Goal: Information Seeking & Learning: Check status

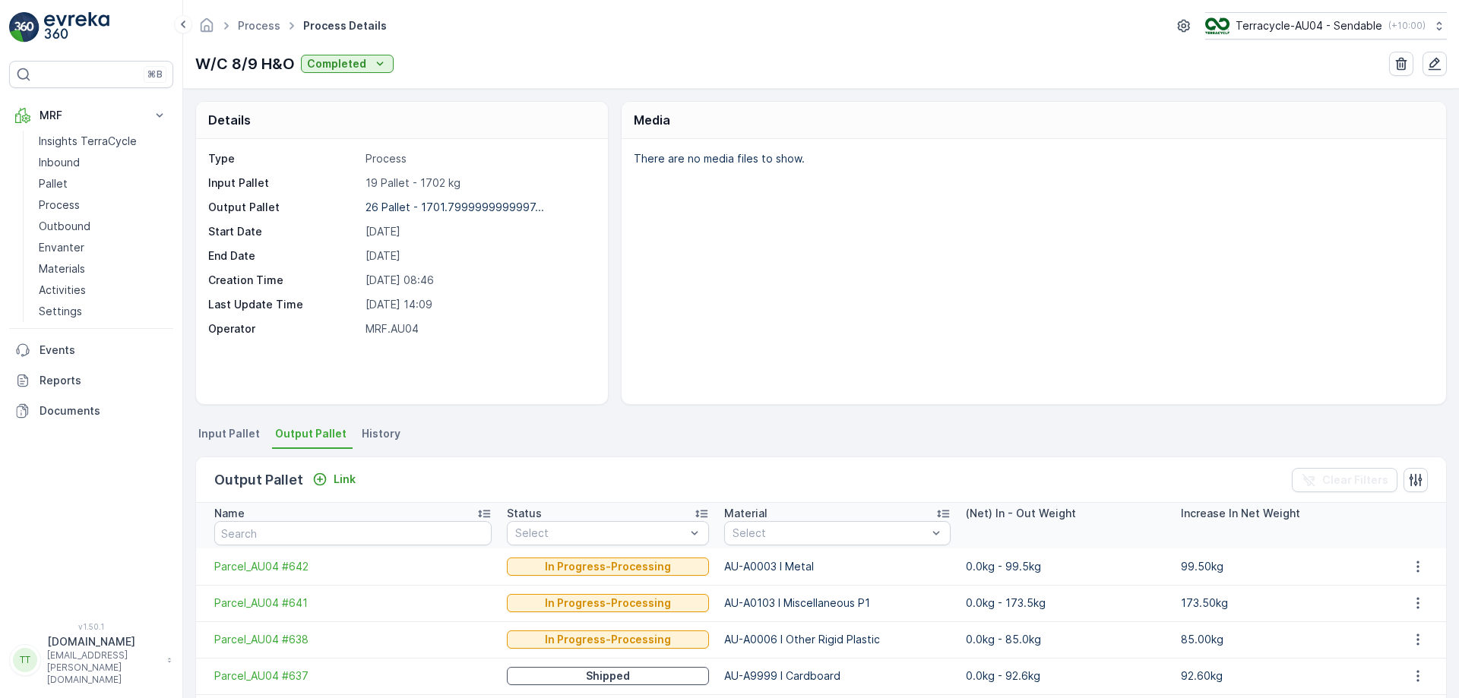
scroll to position [280, 0]
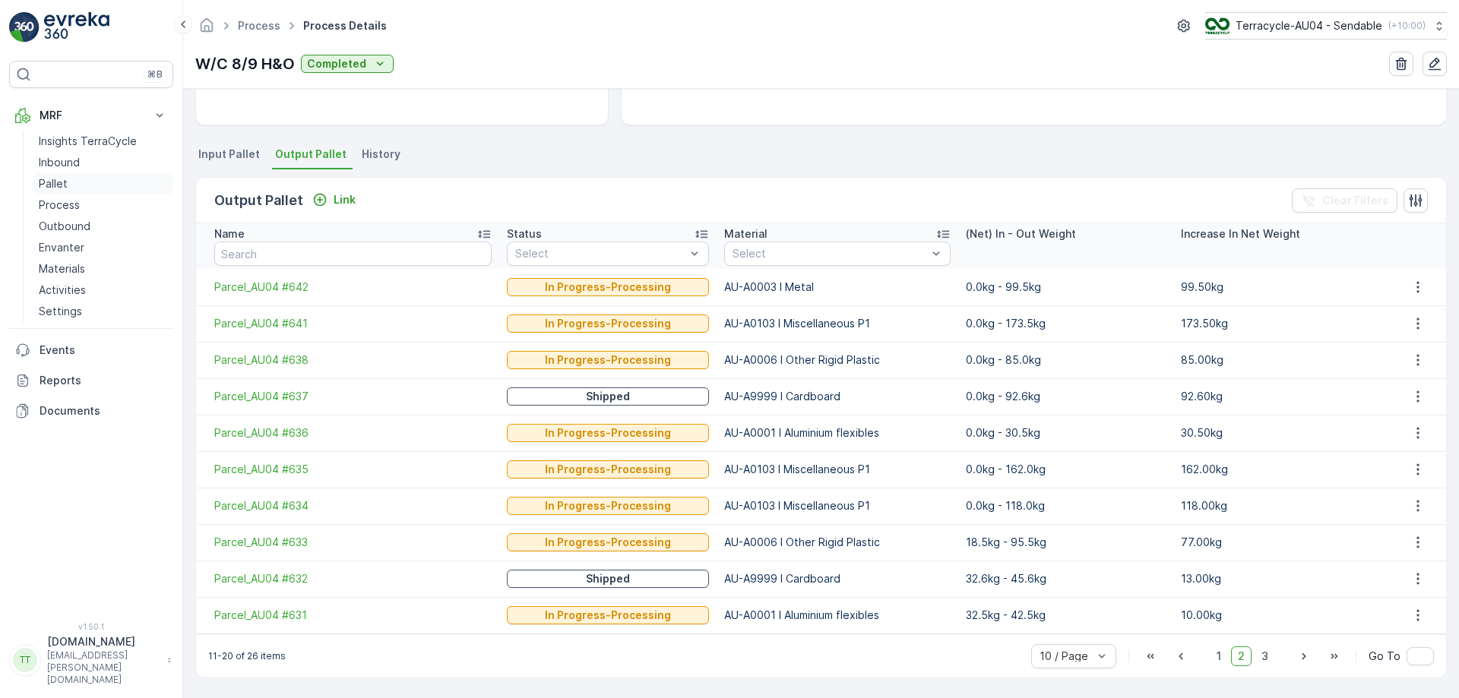
click at [91, 179] on link "Pallet" at bounding box center [103, 183] width 141 height 21
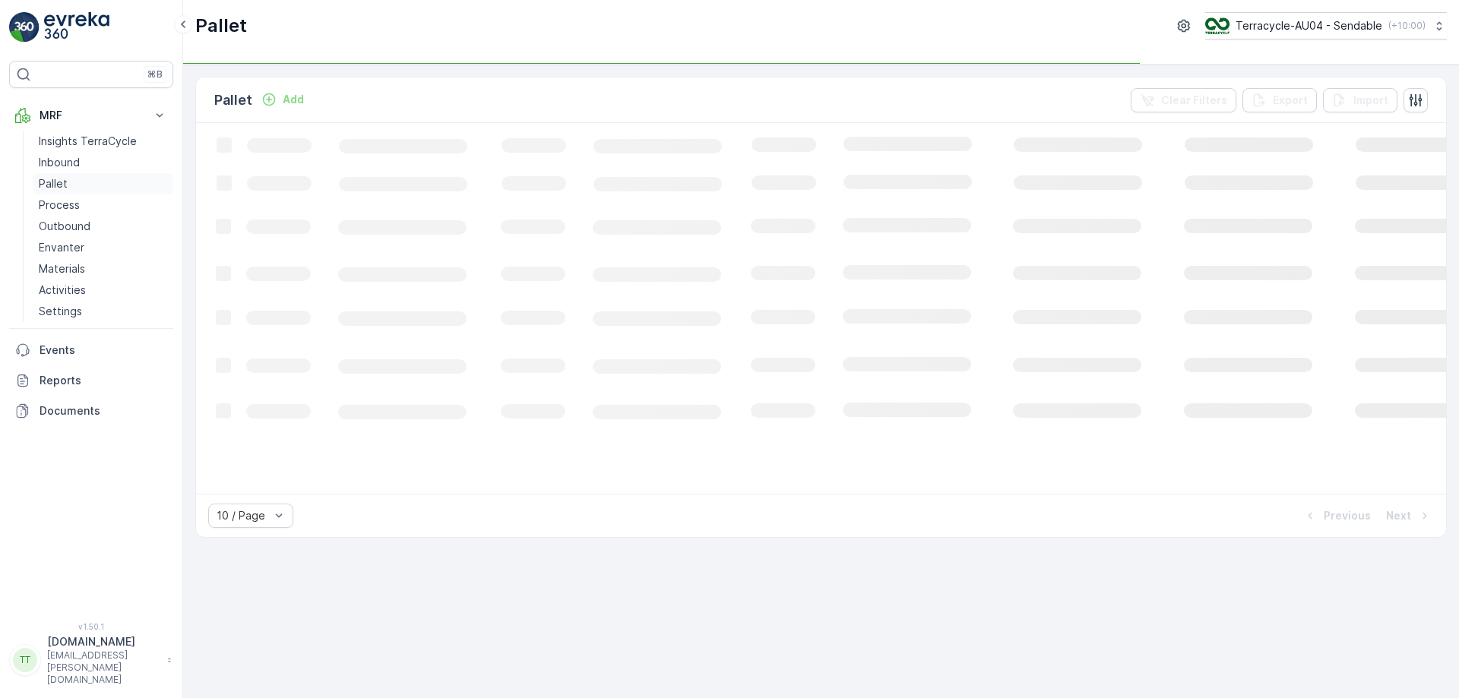
click at [91, 179] on link "Pallet" at bounding box center [103, 183] width 141 height 21
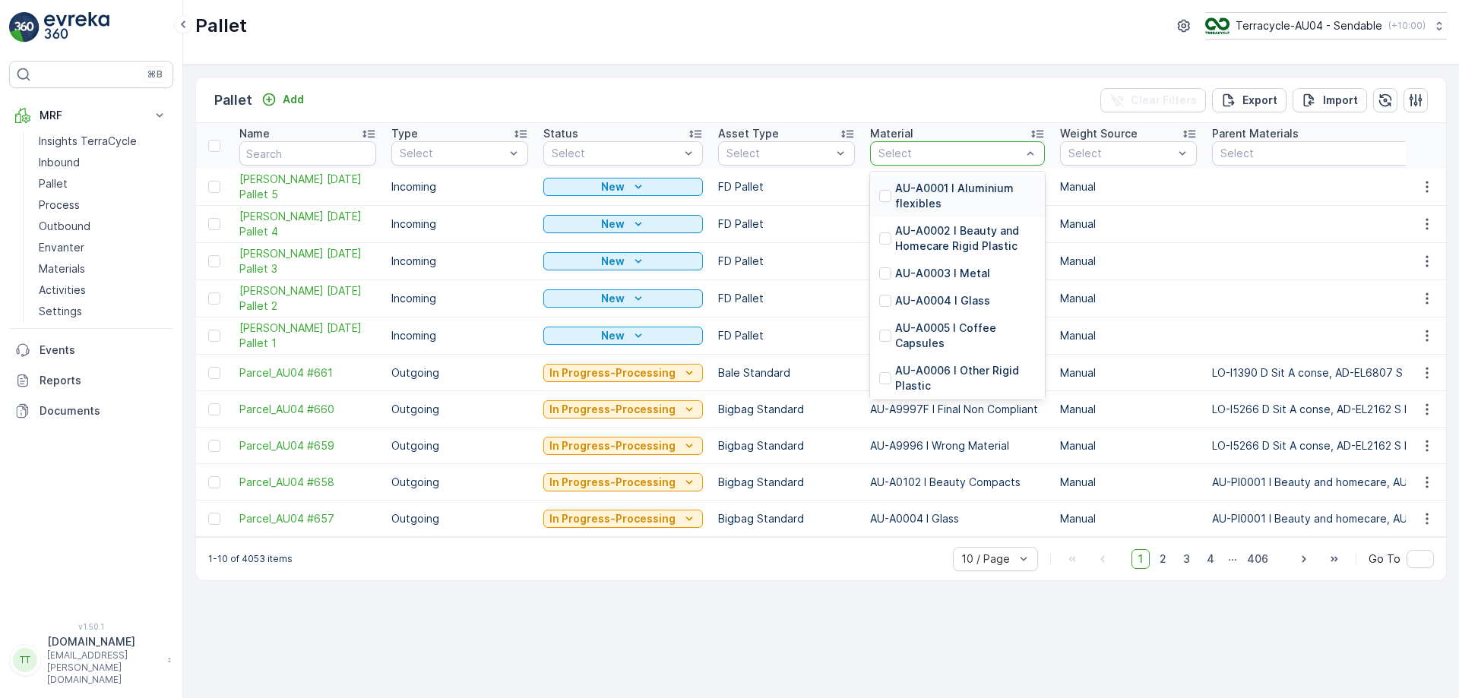
click at [1097, 62] on div "Pallet Terracycle-AU04 - Sendable ( +10:00 )" at bounding box center [821, 32] width 1276 height 65
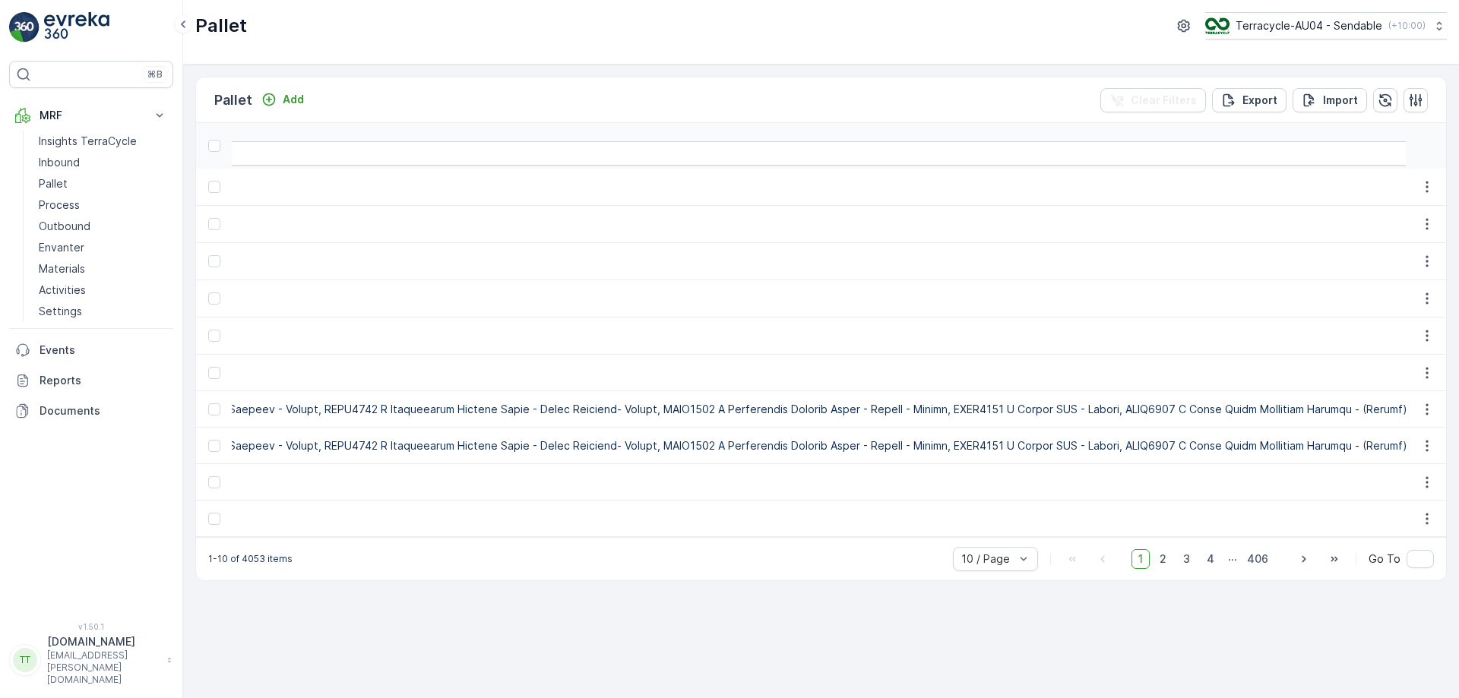
scroll to position [0, 47963]
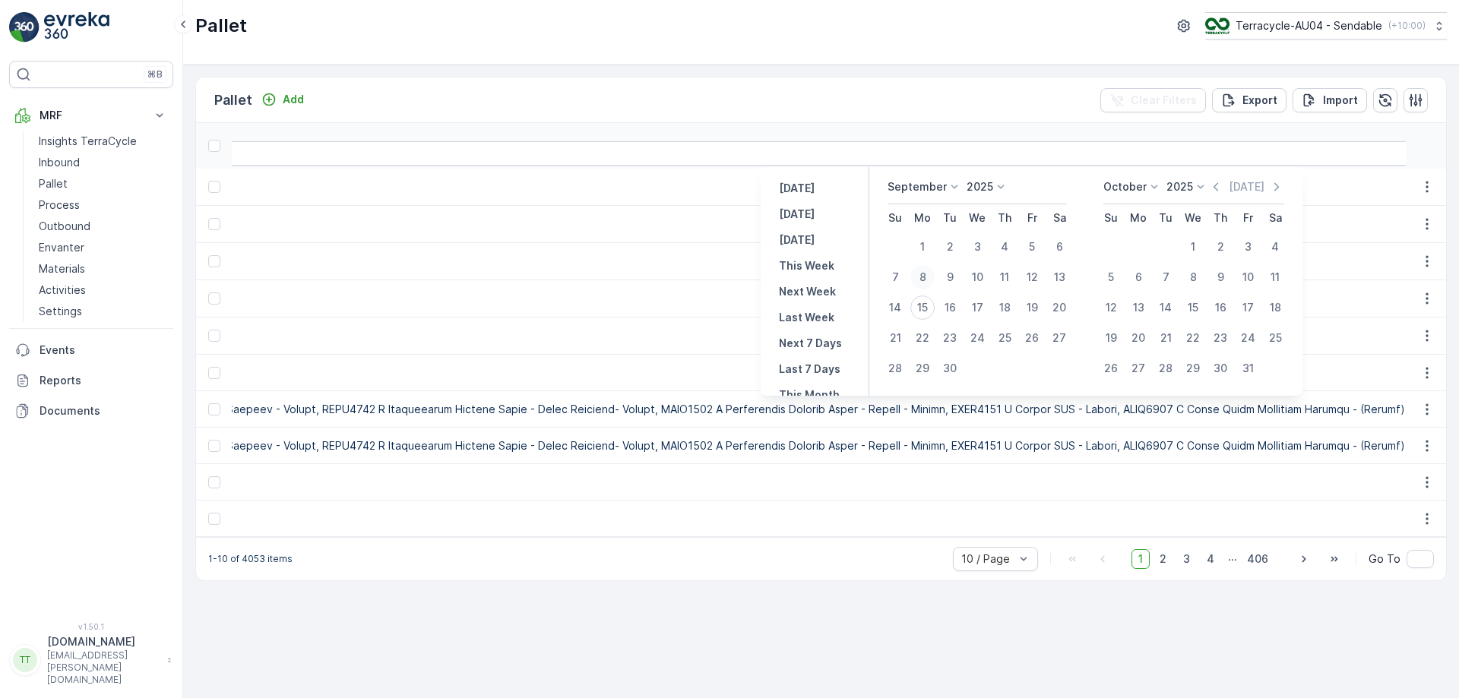
click at [926, 275] on div "8" at bounding box center [922, 277] width 24 height 24
type input "[DATE]"
click at [921, 274] on div "8" at bounding box center [922, 277] width 24 height 24
type input "[DATE]"
click at [896, 306] on div "14" at bounding box center [895, 308] width 24 height 24
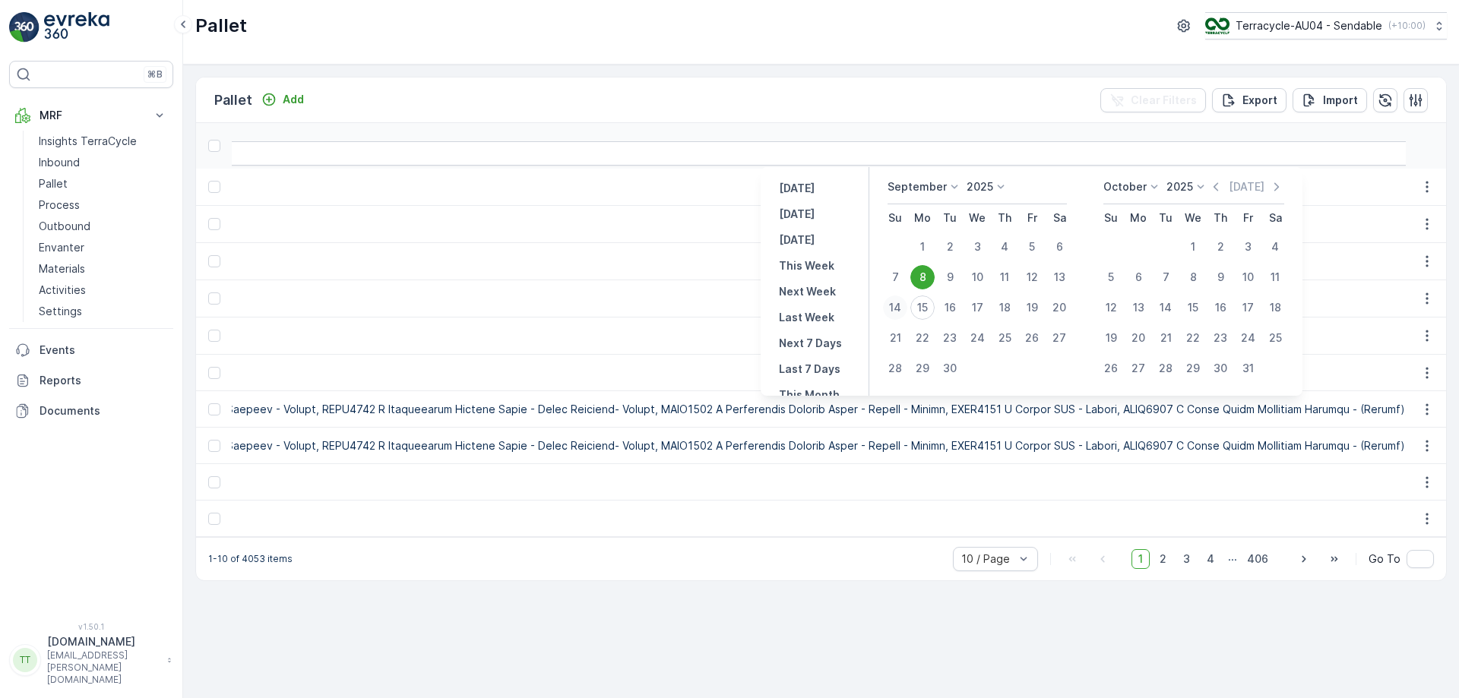
type input "[DATE]"
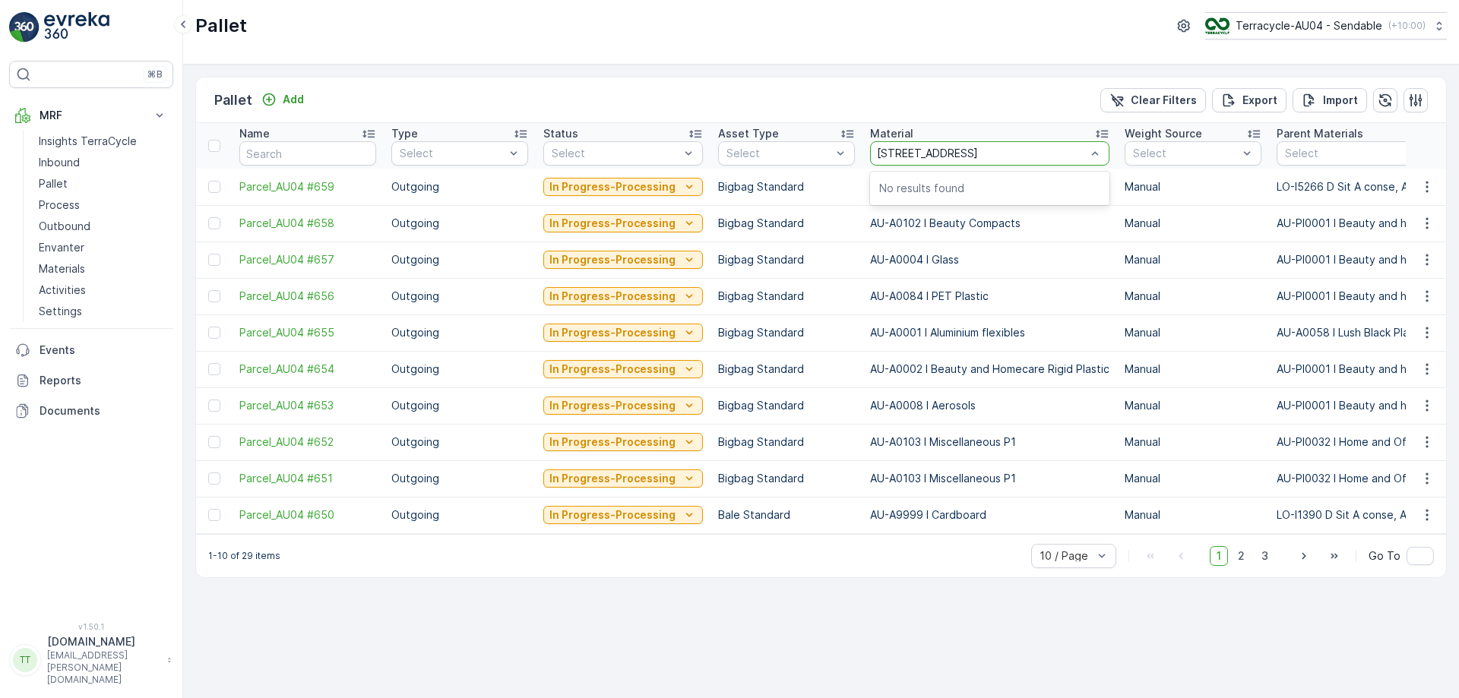
click at [1022, 154] on input "91-105 Freight Drive, Somerton VIC 3062" at bounding box center [983, 153] width 213 height 12
type input "misc"
click at [995, 176] on div "AU-A0103 I Miscellaneous P1" at bounding box center [989, 188] width 239 height 27
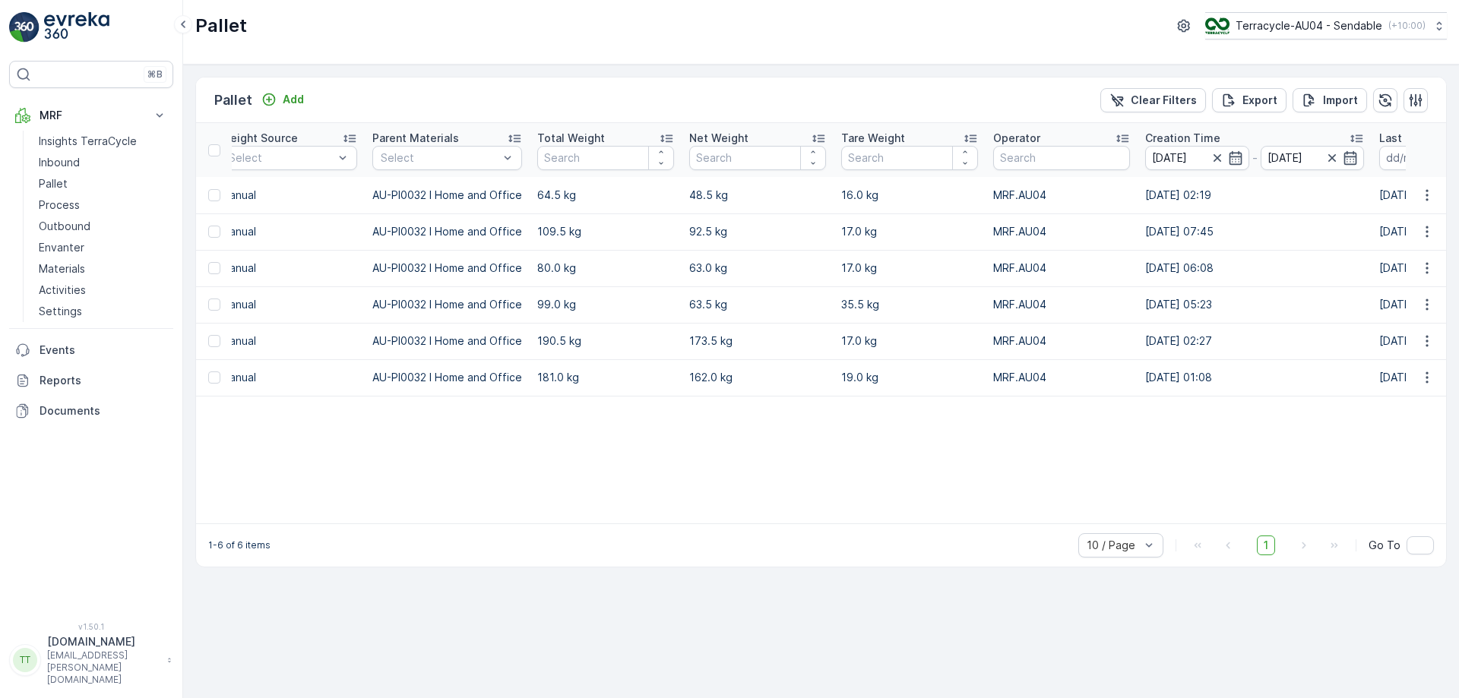
scroll to position [0, 841]
click at [1033, 467] on table "Name Type Select Status Select Asset Type Select Material AU-A0103 I Miscellane…" at bounding box center [957, 323] width 3202 height 401
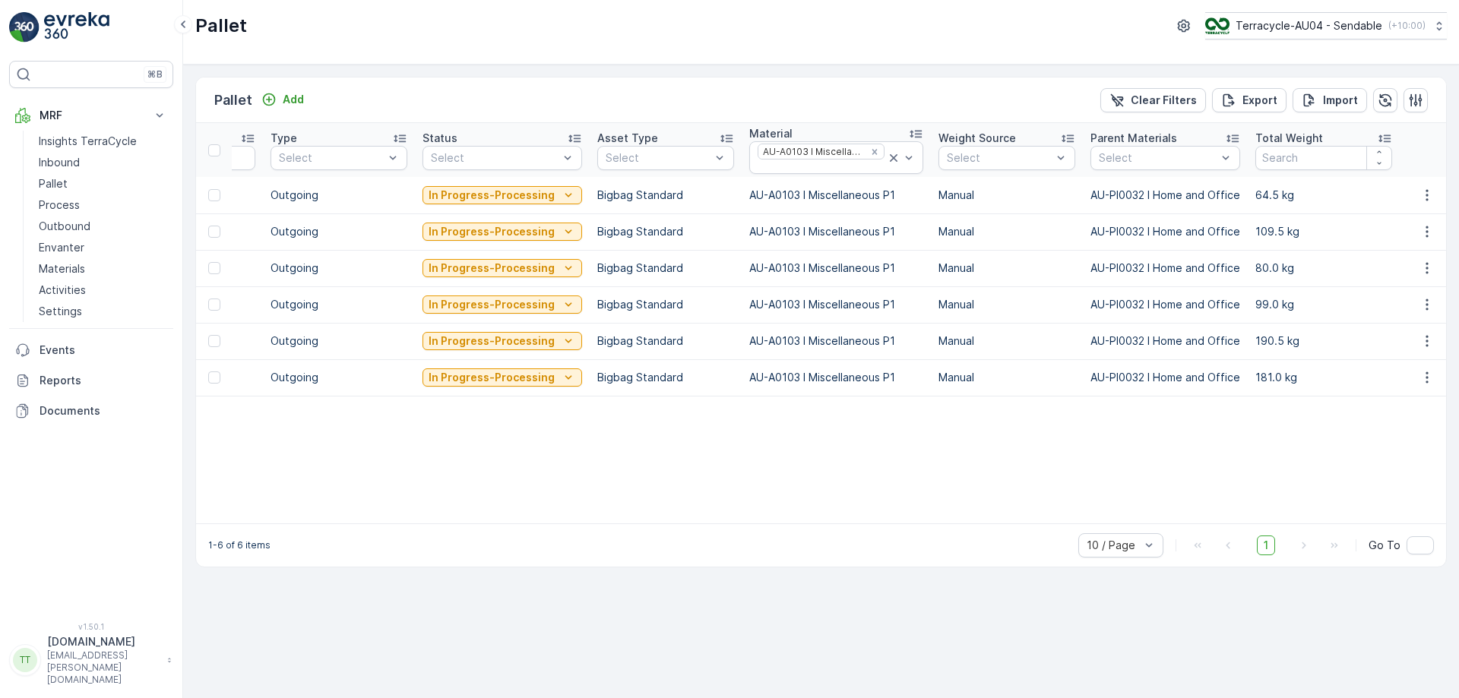
scroll to position [0, 0]
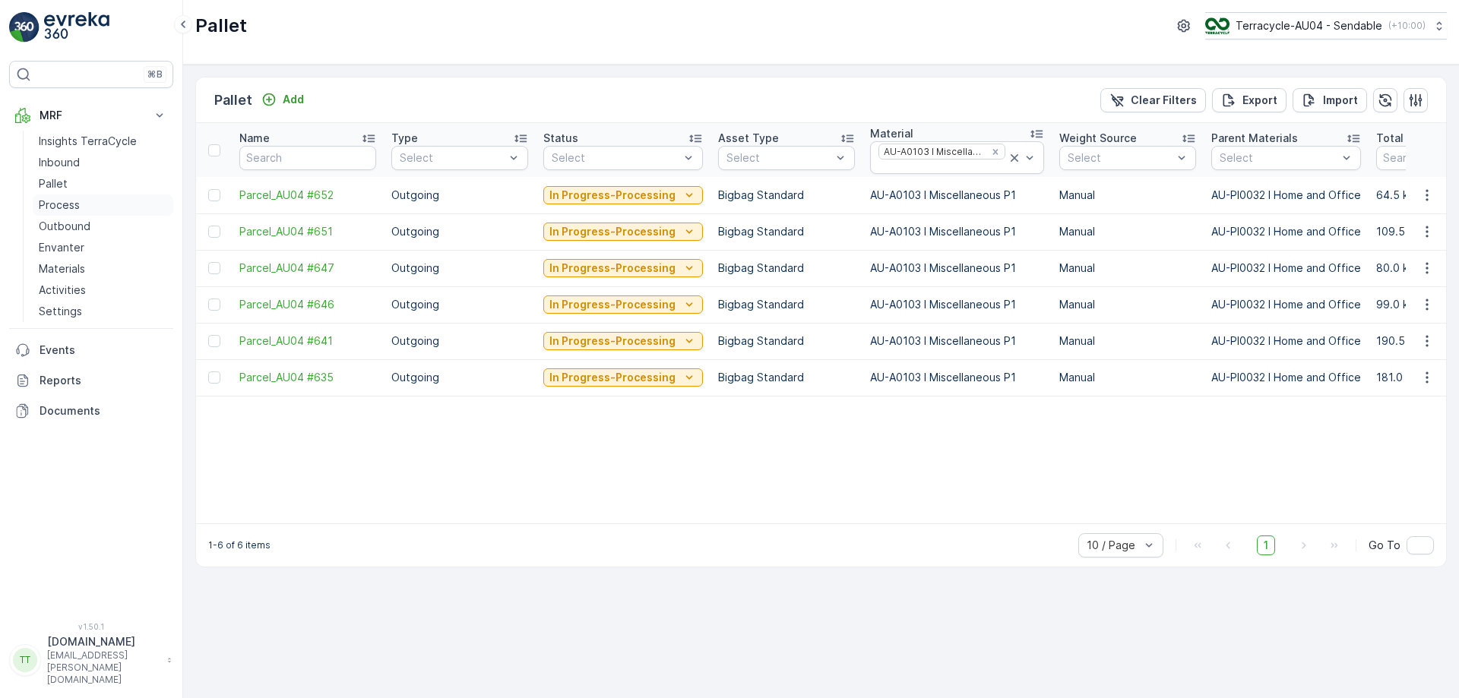
click at [97, 201] on link "Process" at bounding box center [103, 205] width 141 height 21
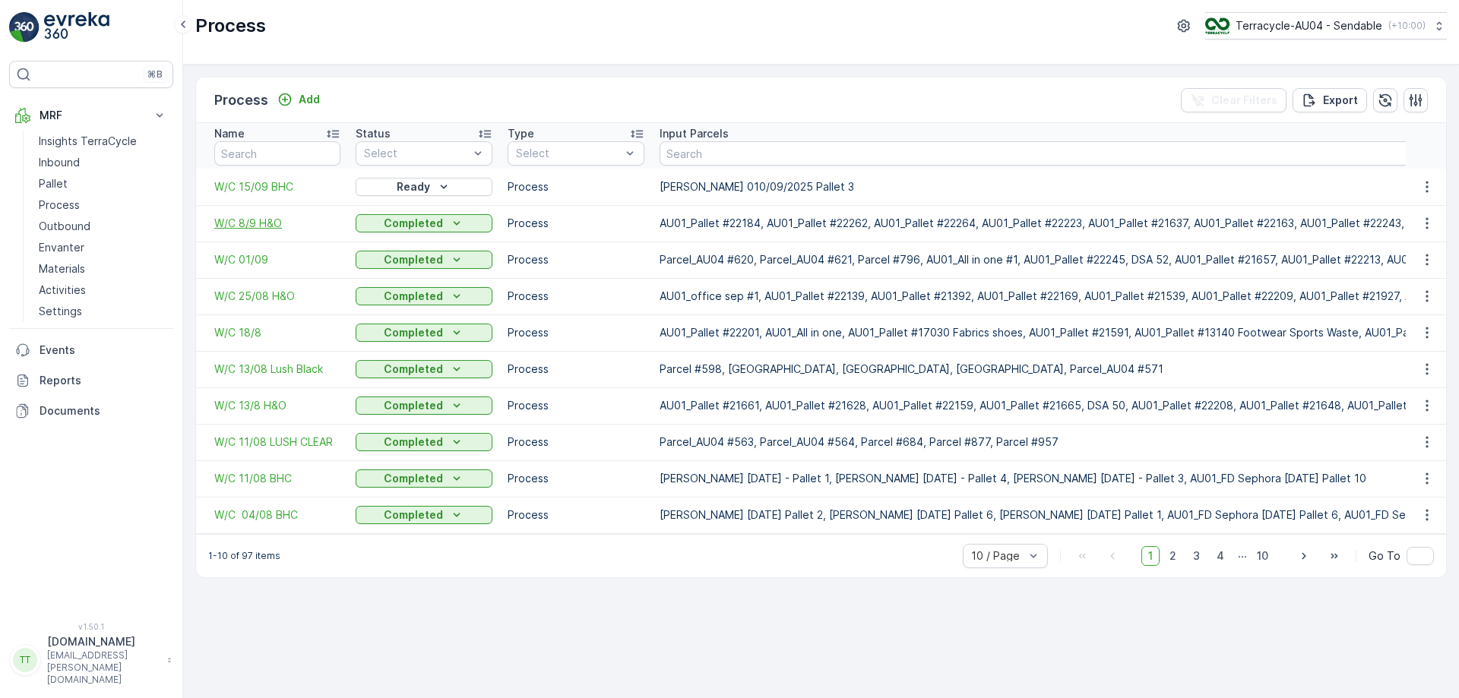
click at [264, 220] on span "W/C 8/9 H&O" at bounding box center [277, 223] width 126 height 15
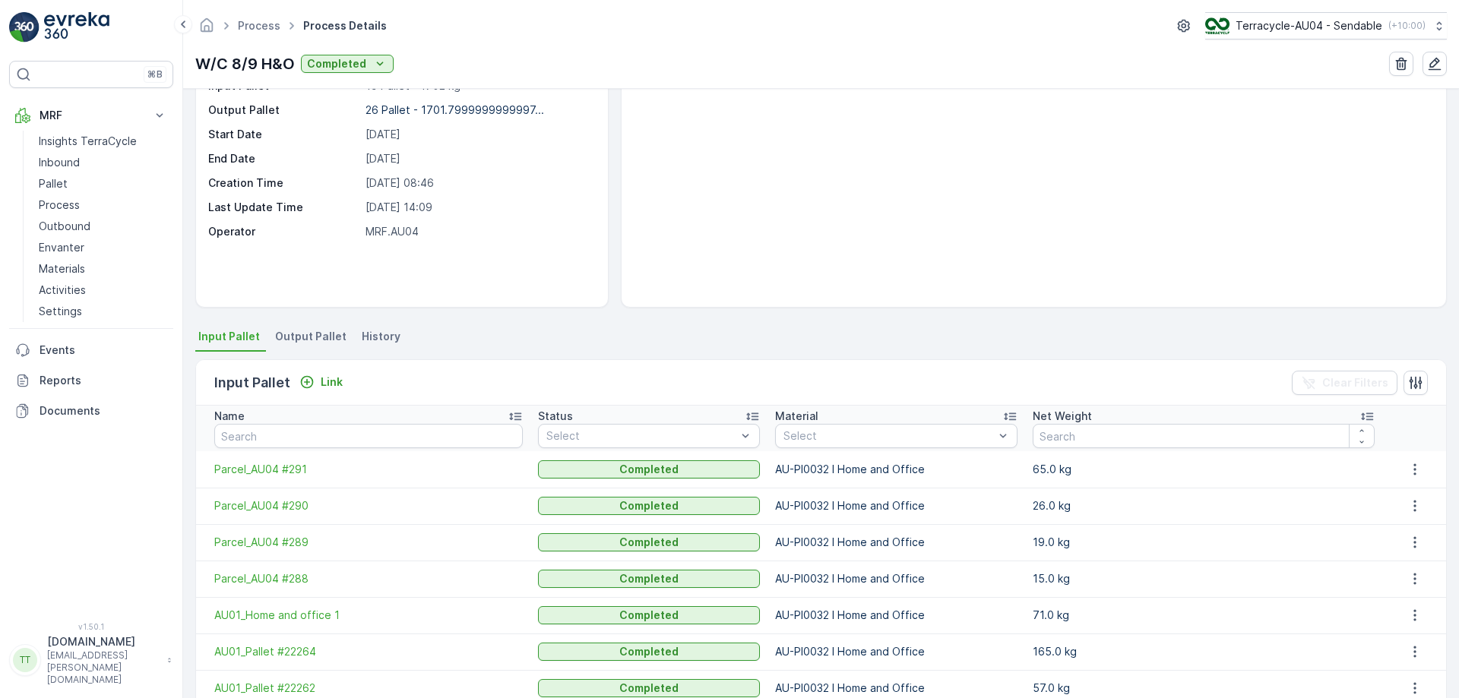
scroll to position [98, 0]
click at [298, 335] on span "Output Pallet" at bounding box center [310, 335] width 71 height 15
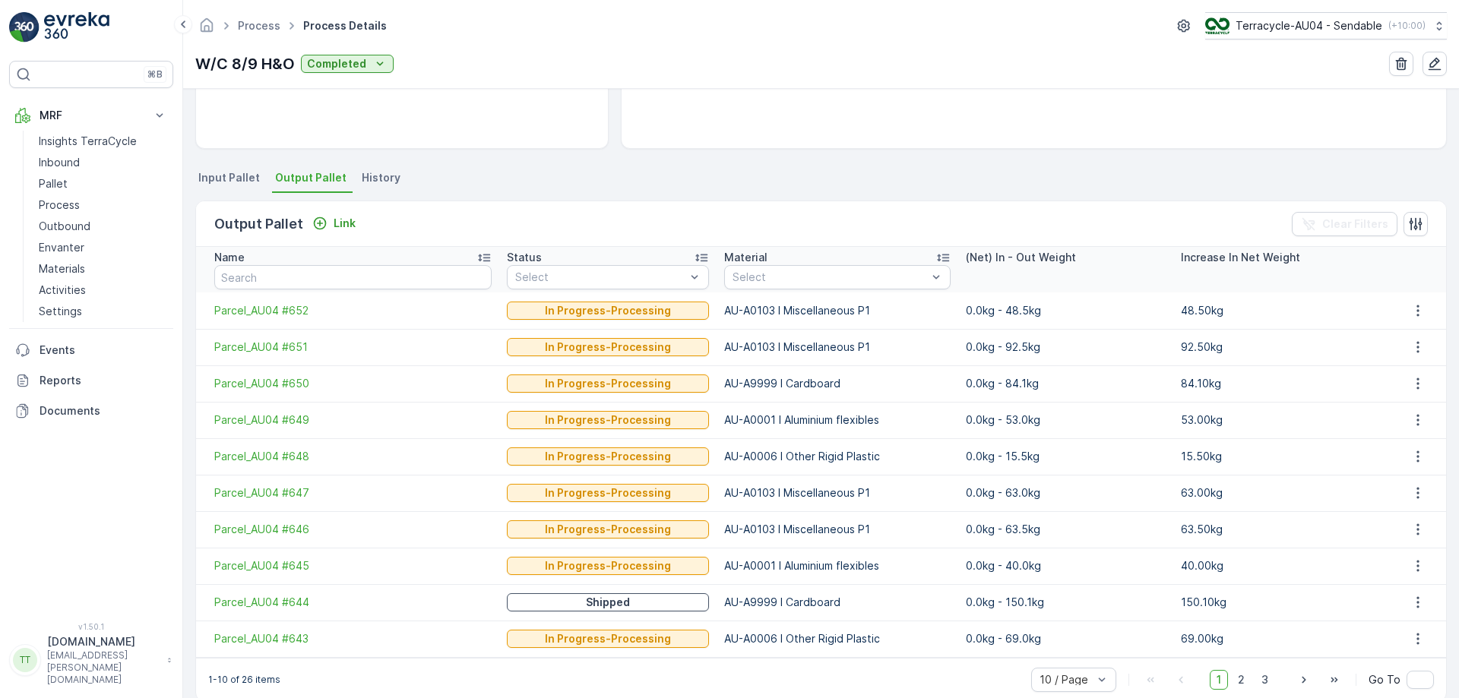
scroll to position [257, 0]
click at [1244, 689] on span "2" at bounding box center [1241, 680] width 21 height 20
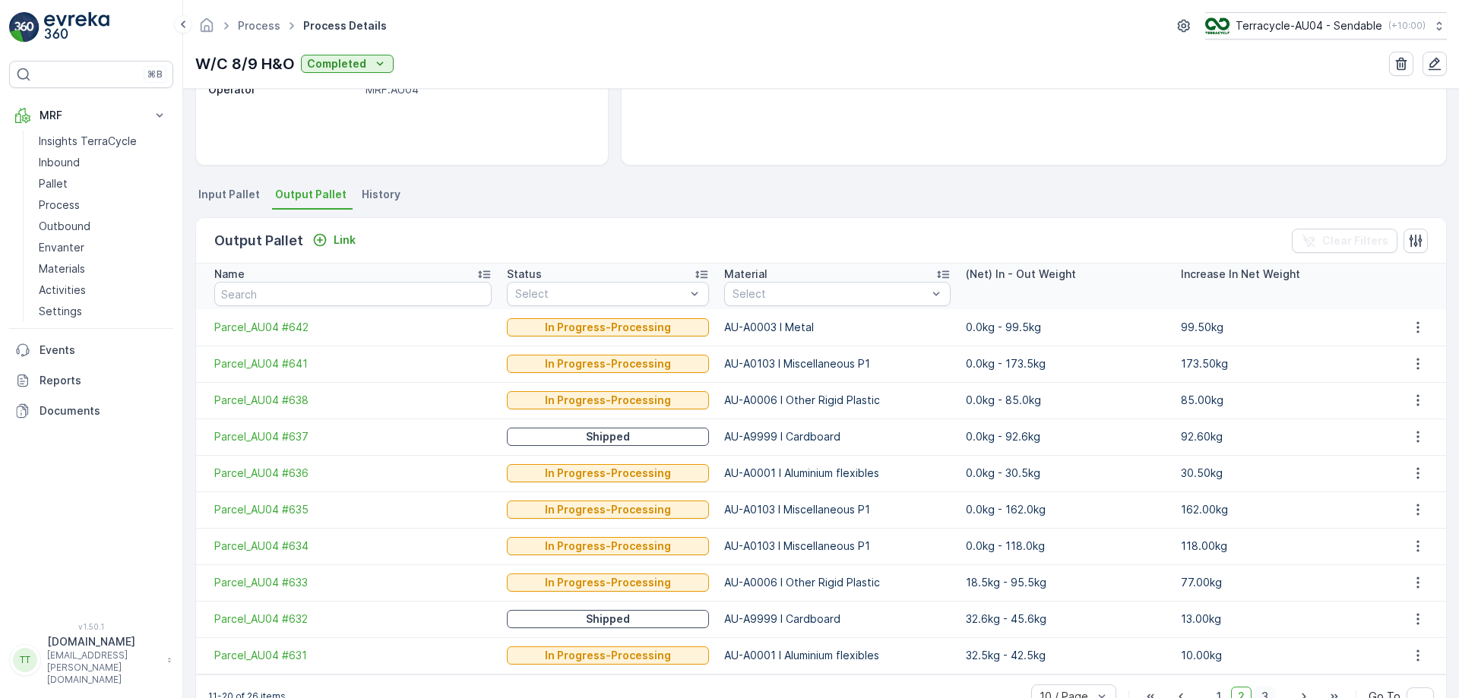
scroll to position [257, 0]
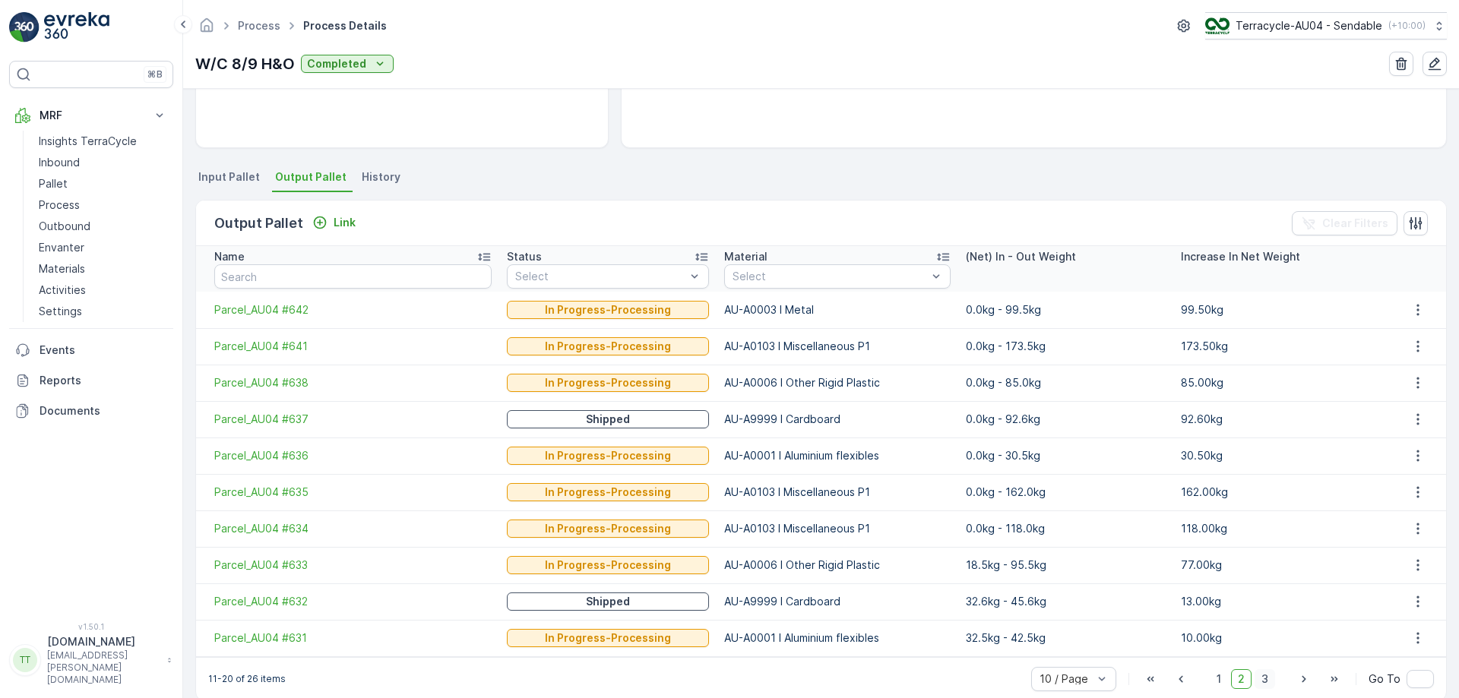
click at [1262, 678] on span "3" at bounding box center [1265, 680] width 21 height 20
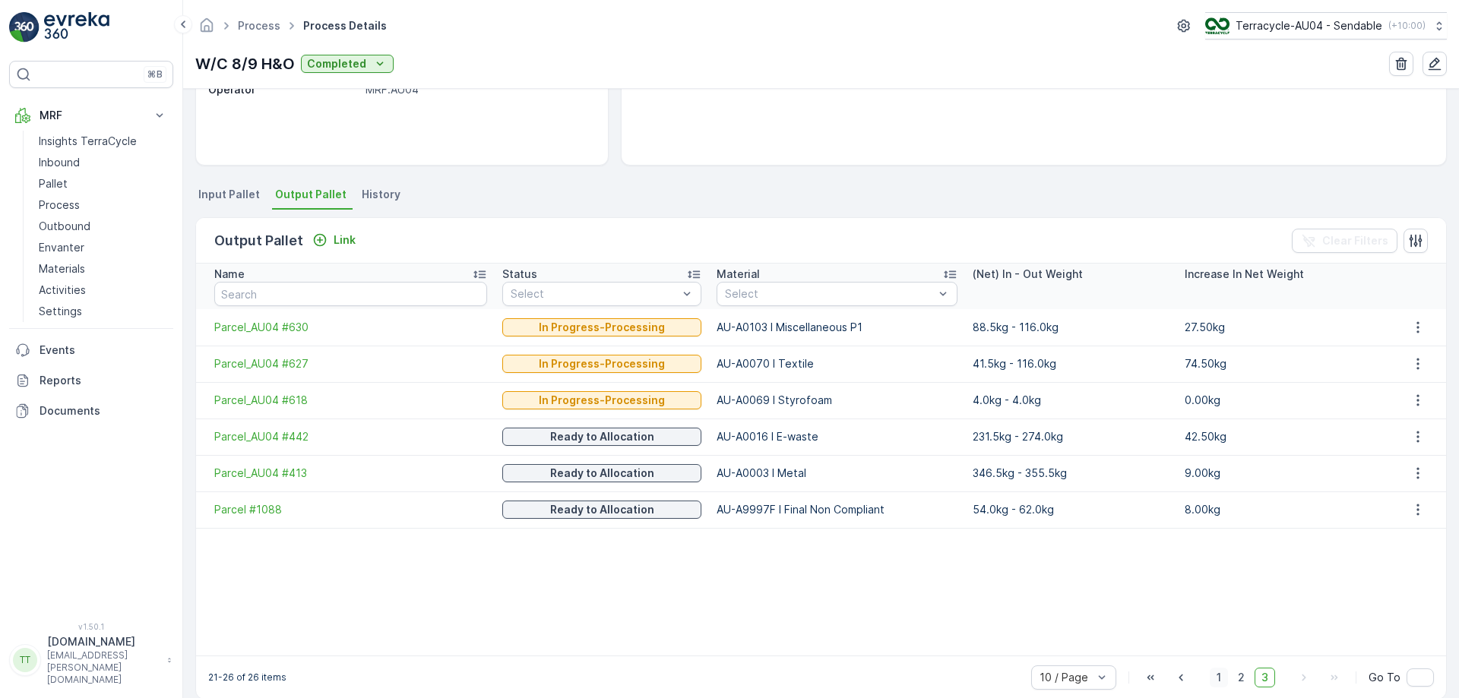
scroll to position [257, 0]
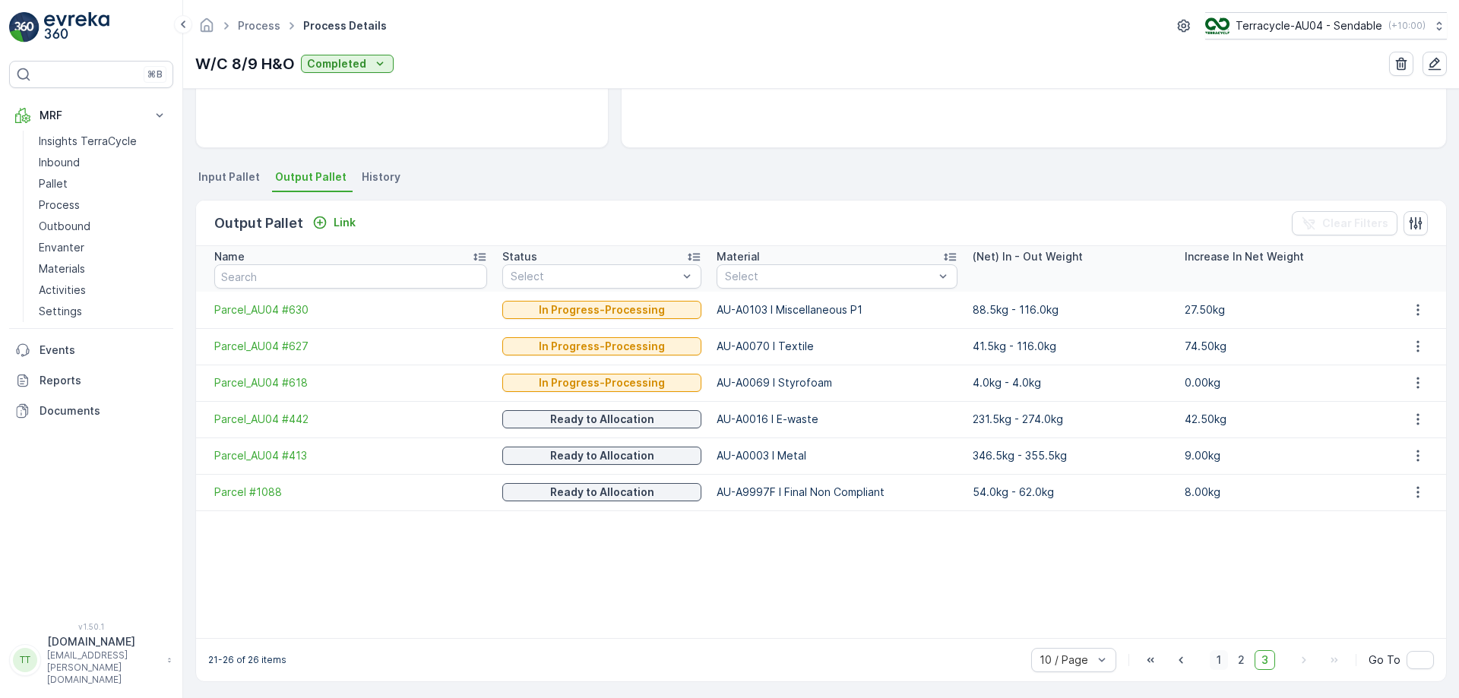
click at [1219, 654] on span "1" at bounding box center [1219, 661] width 18 height 20
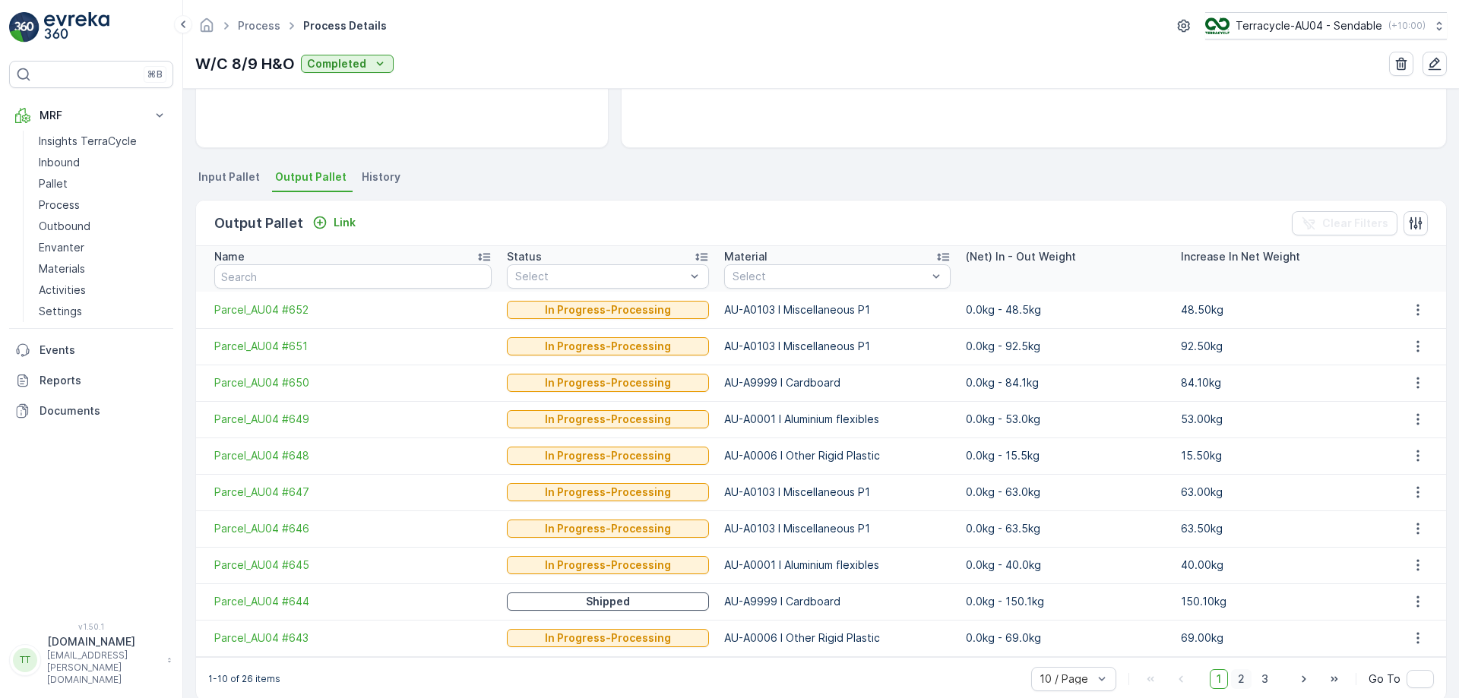
click at [1242, 673] on span "2" at bounding box center [1241, 680] width 21 height 20
click at [1259, 679] on span "3" at bounding box center [1265, 680] width 21 height 20
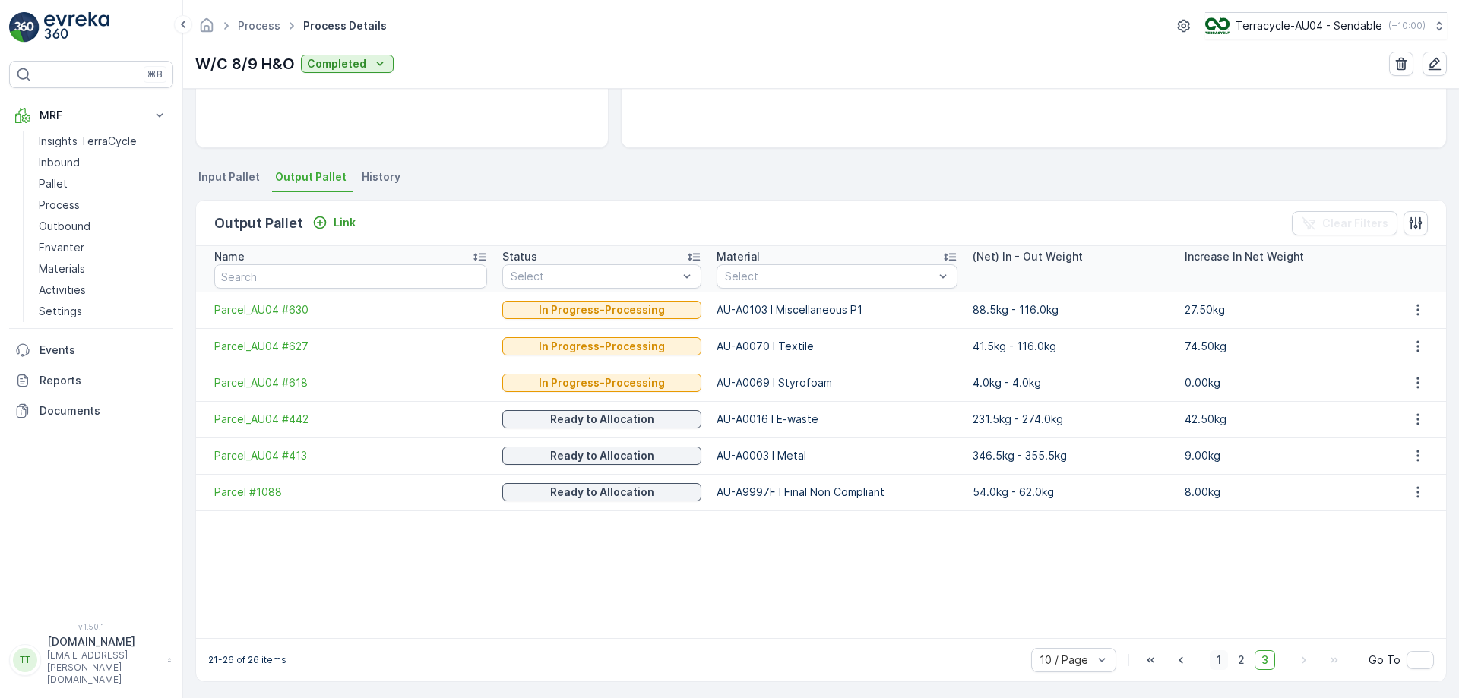
drag, startPoint x: 1229, startPoint y: 660, endPoint x: 1219, endPoint y: 662, distance: 10.0
click at [1219, 662] on div "1 2 3" at bounding box center [1242, 661] width 65 height 20
click at [1219, 662] on span "1" at bounding box center [1219, 661] width 18 height 20
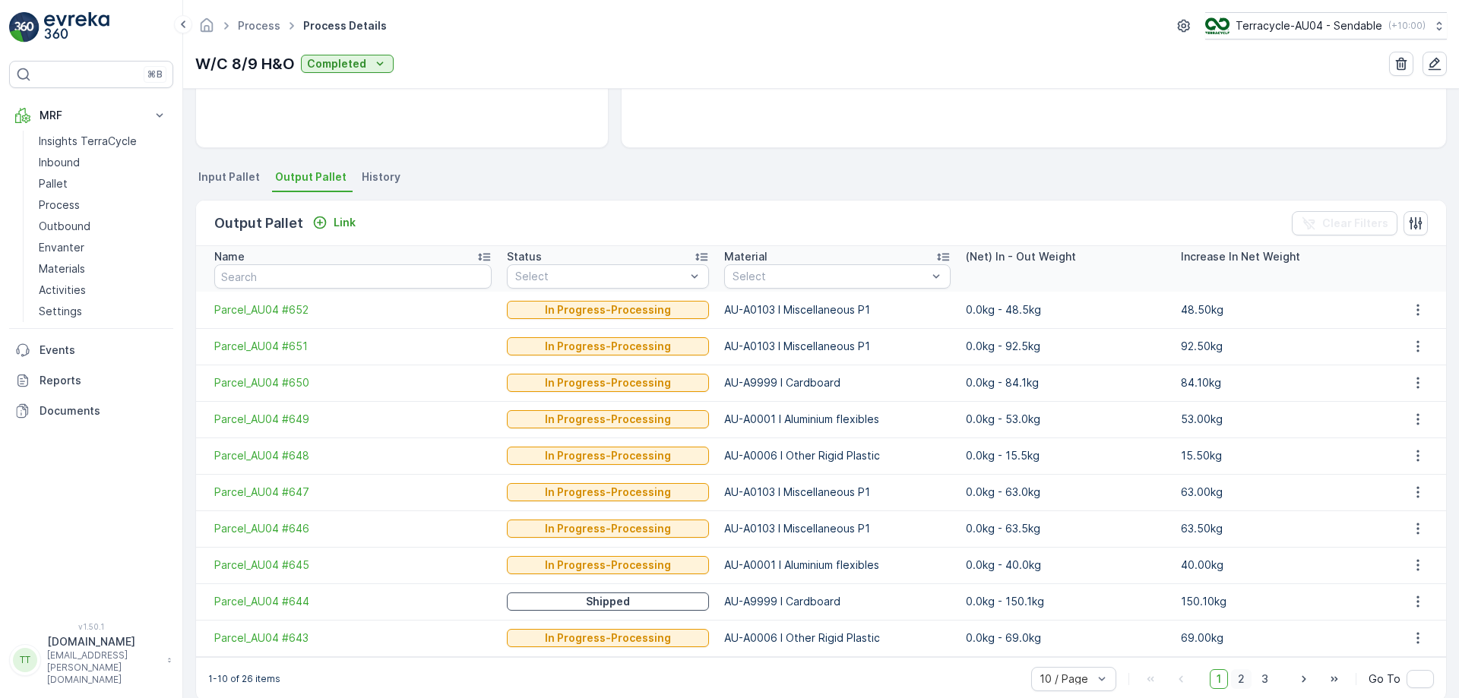
click at [1244, 676] on span "2" at bounding box center [1241, 680] width 21 height 20
click at [1268, 681] on span "3" at bounding box center [1265, 680] width 21 height 20
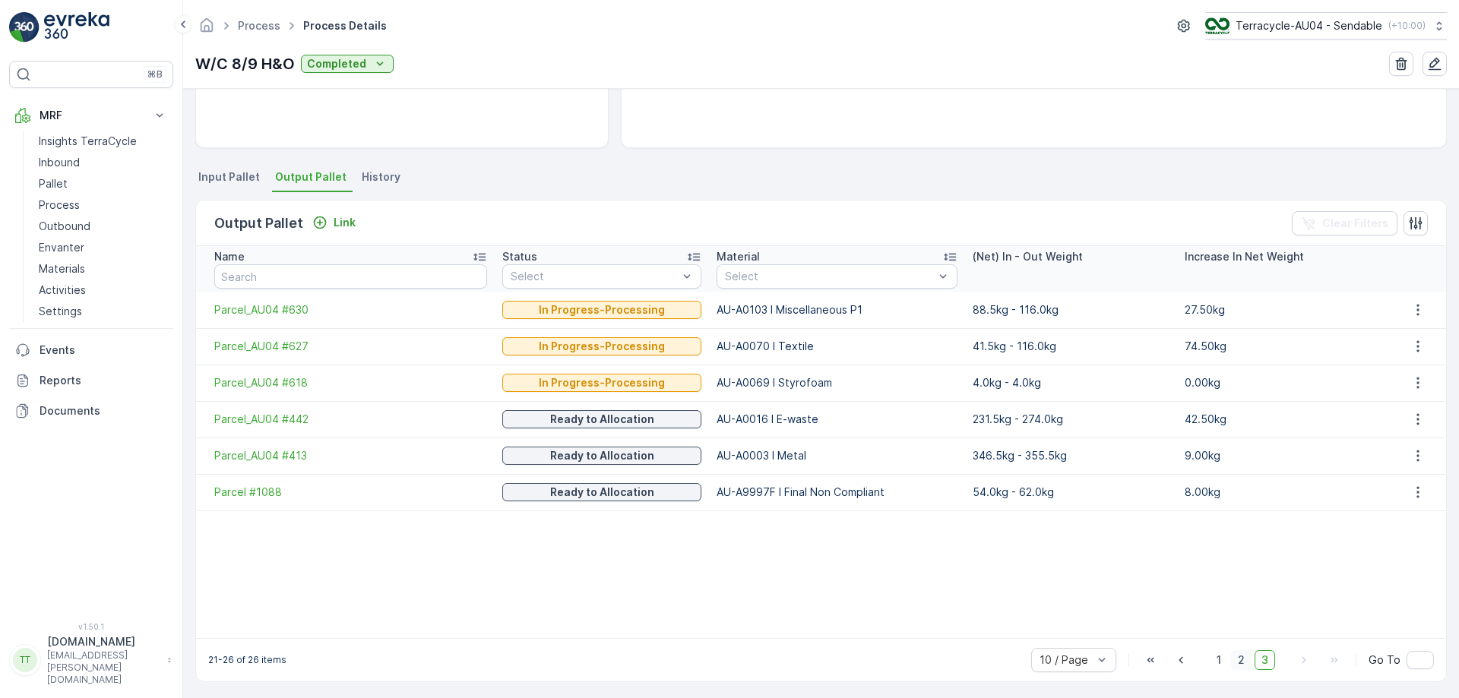
click at [1241, 661] on span "2" at bounding box center [1241, 661] width 21 height 20
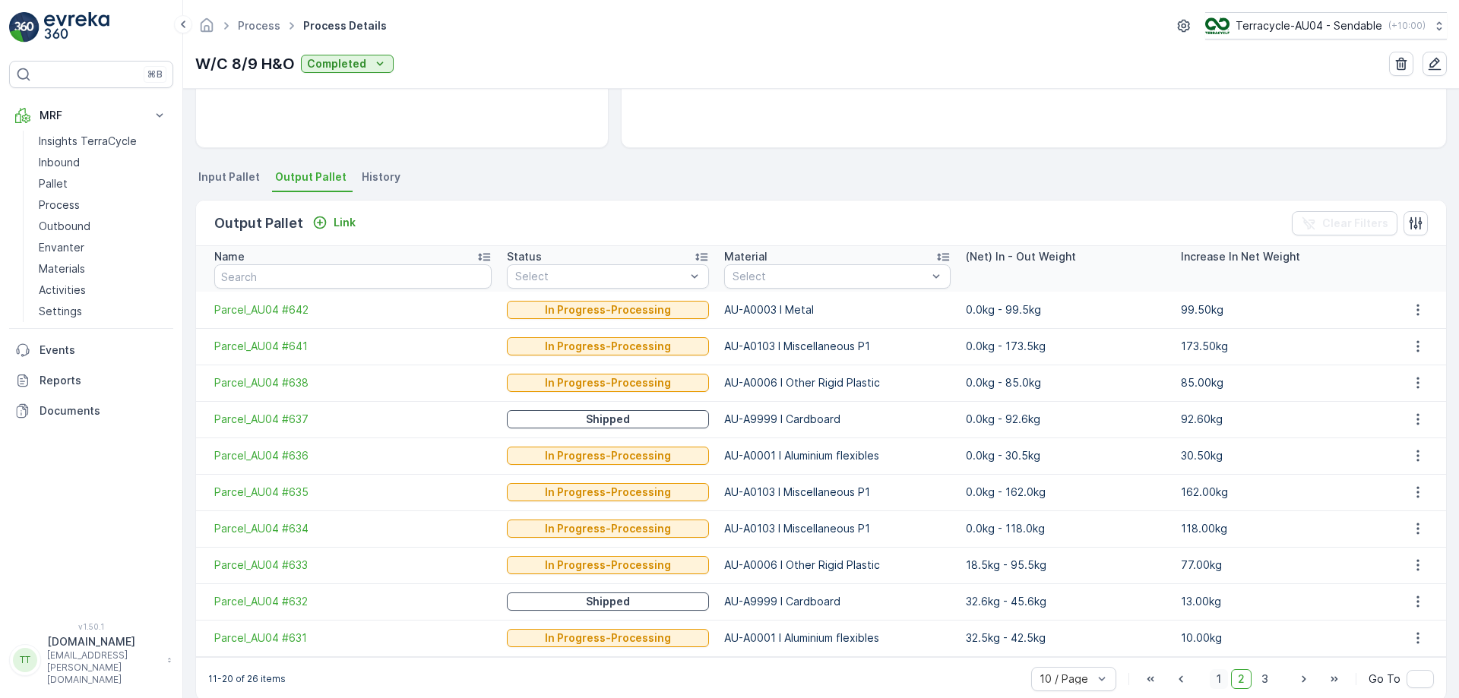
click at [1221, 676] on span "1" at bounding box center [1219, 680] width 18 height 20
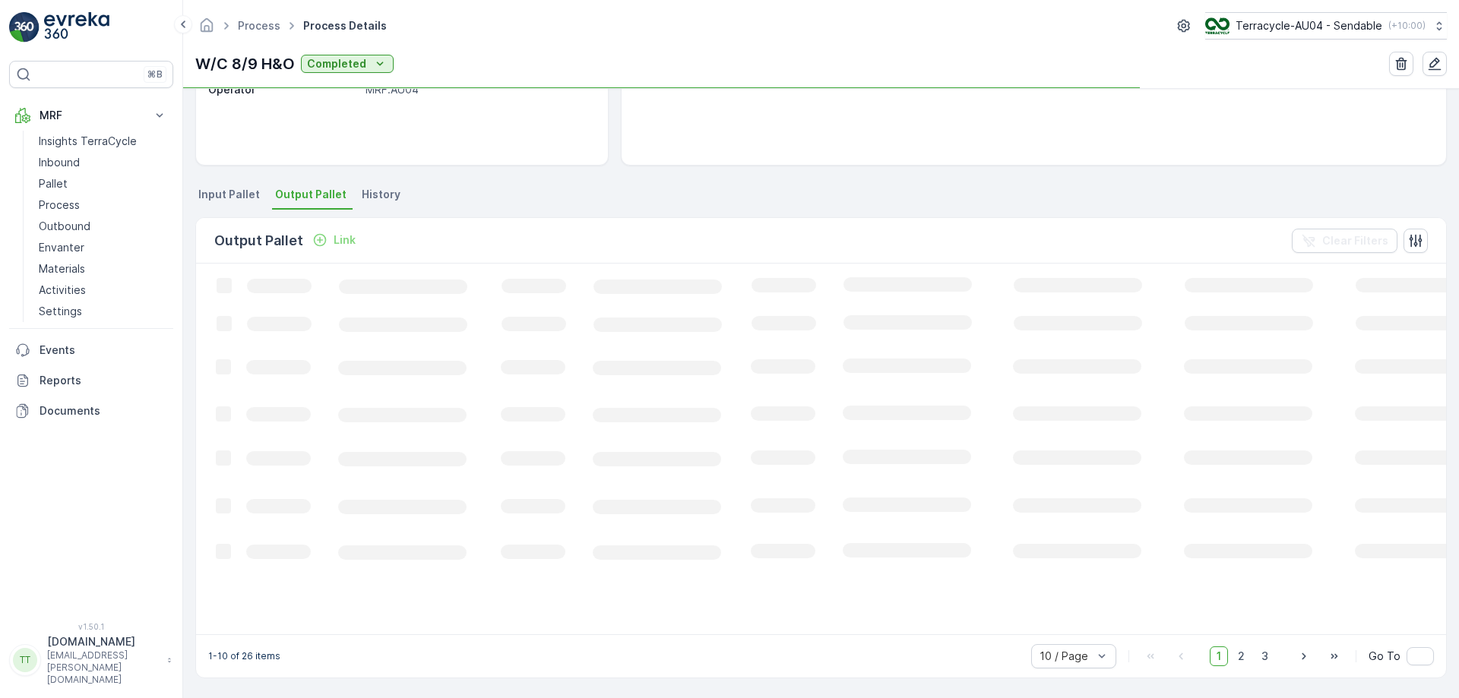
scroll to position [257, 0]
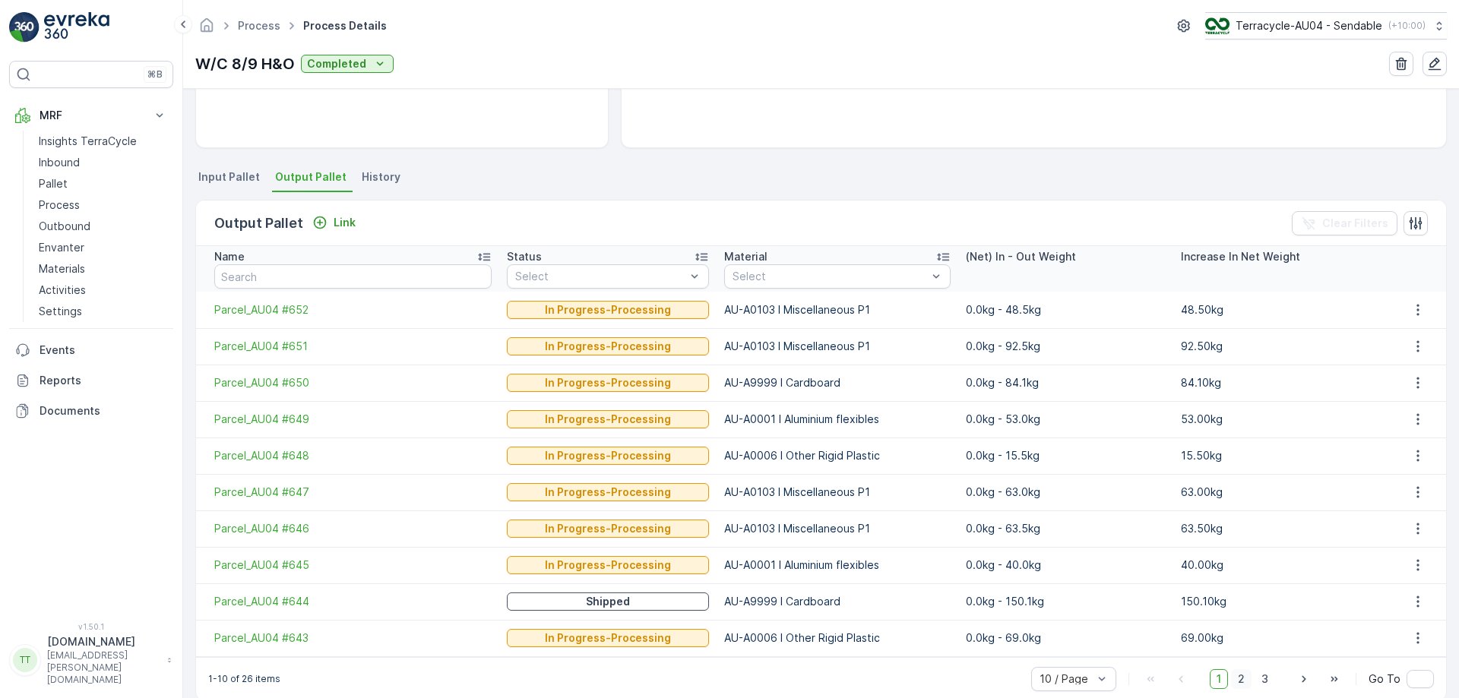
click at [1243, 682] on span "2" at bounding box center [1241, 680] width 21 height 20
click at [1221, 686] on span "1" at bounding box center [1219, 680] width 18 height 20
click at [1236, 678] on span "2" at bounding box center [1241, 680] width 21 height 20
click at [1265, 676] on span "3" at bounding box center [1265, 680] width 21 height 20
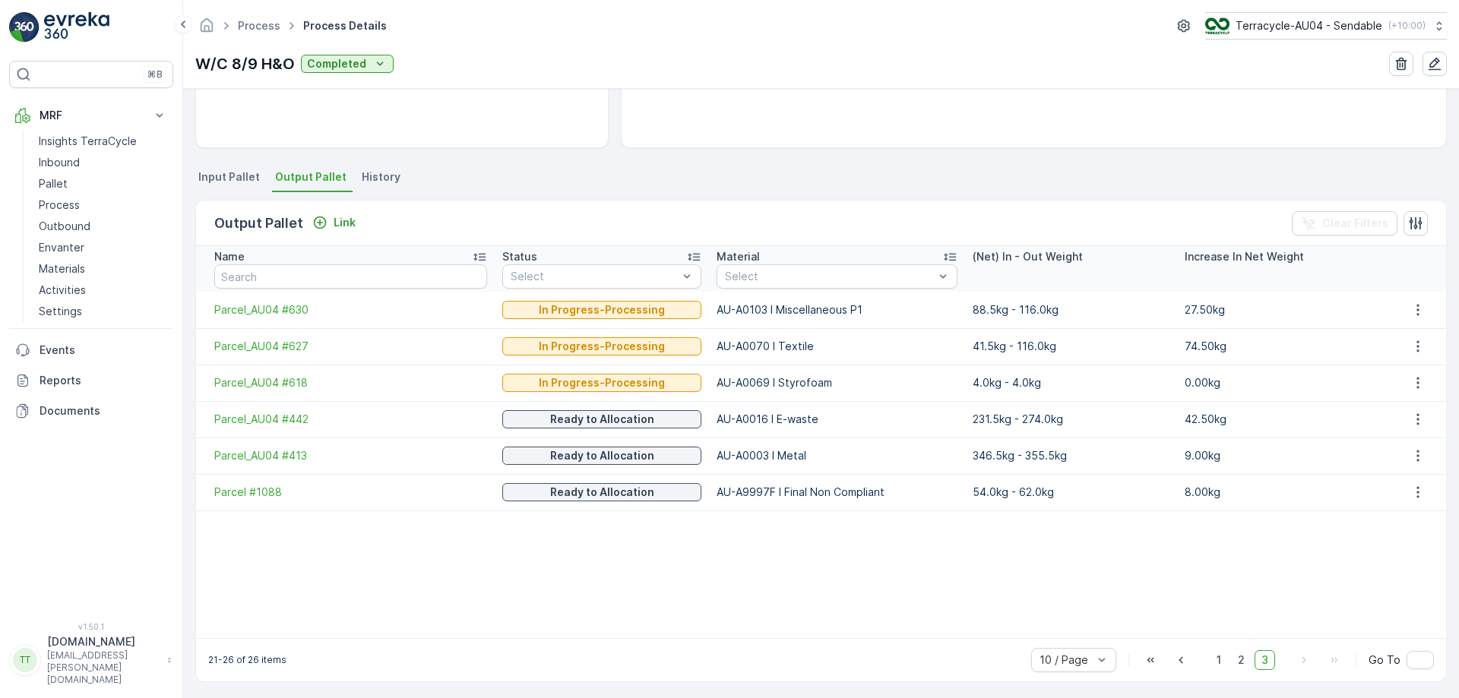
click at [236, 172] on span "Input Pallet" at bounding box center [229, 176] width 62 height 15
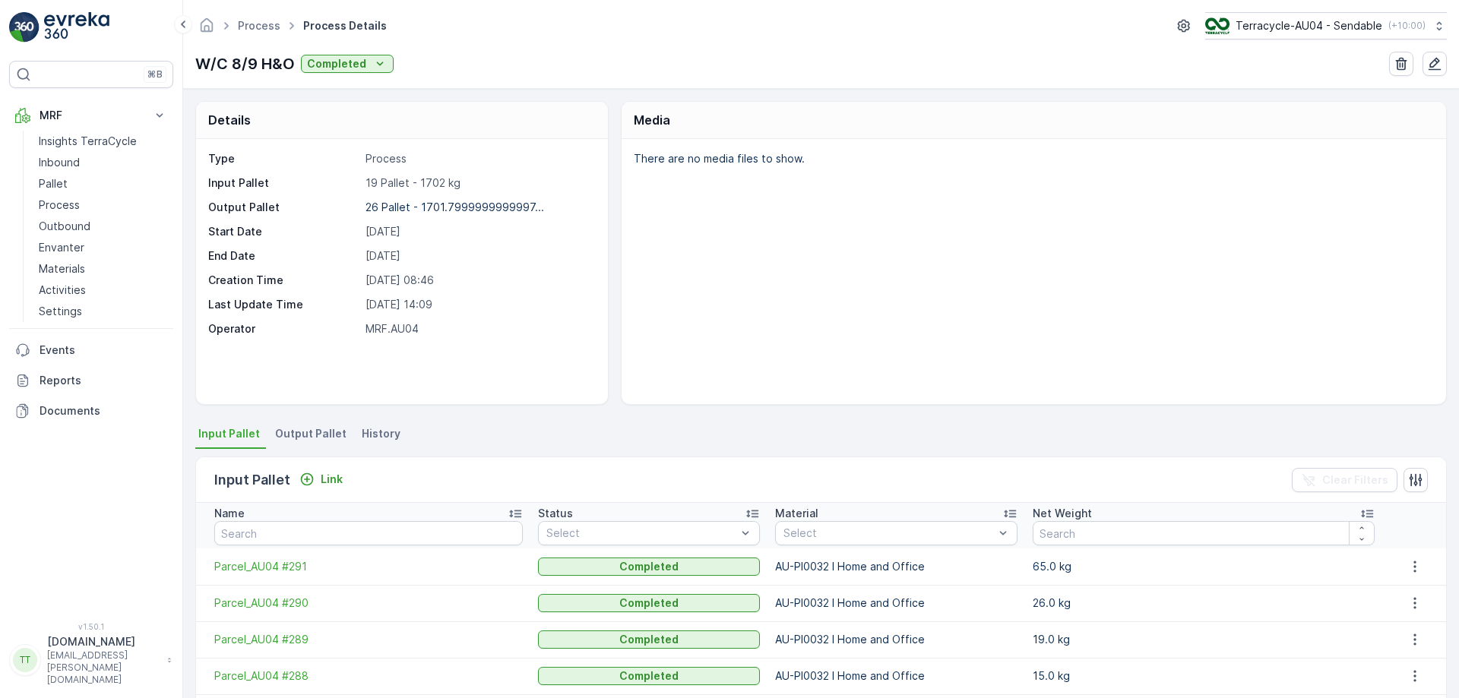
click at [325, 429] on span "Output Pallet" at bounding box center [310, 433] width 71 height 15
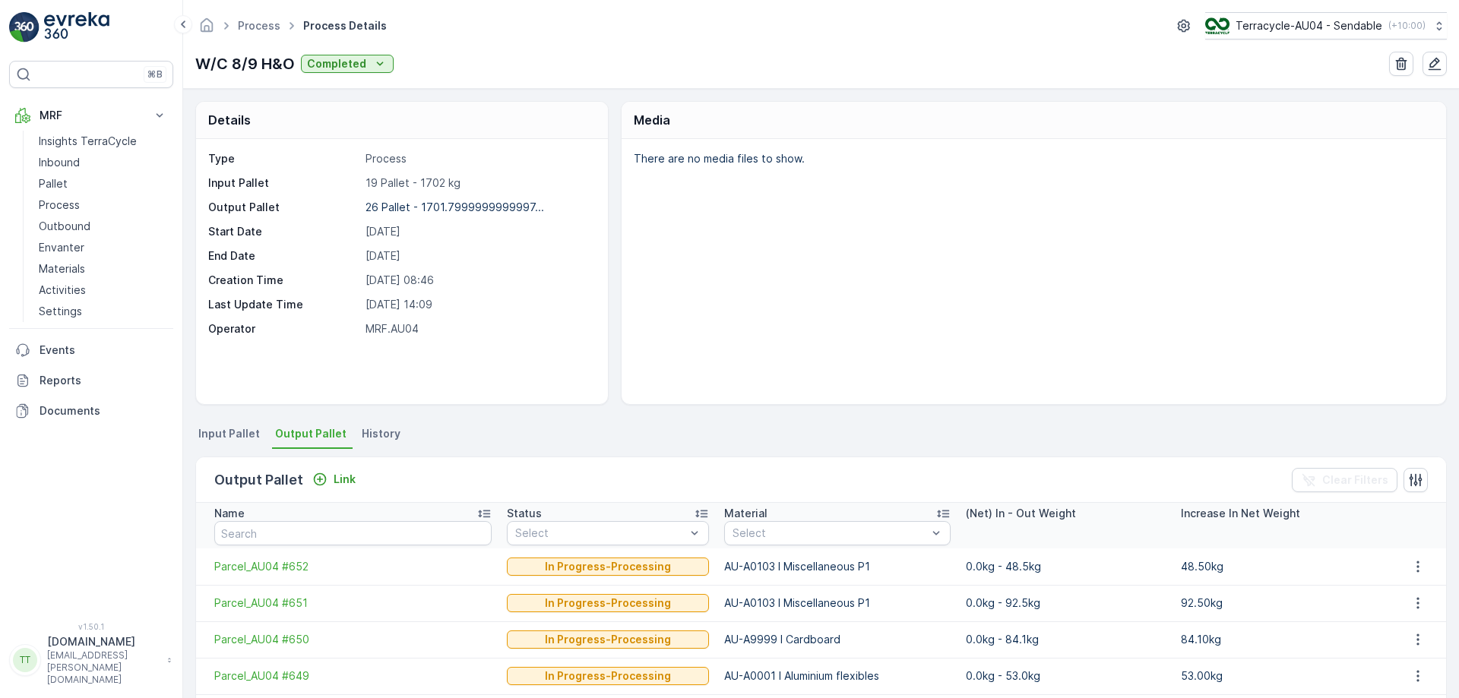
click at [901, 492] on div "Output Pallet Link Clear Filters" at bounding box center [821, 481] width 1250 height 46
click at [1356, 23] on p "Terracycle-AU04 - Sendable" at bounding box center [1308, 25] width 147 height 15
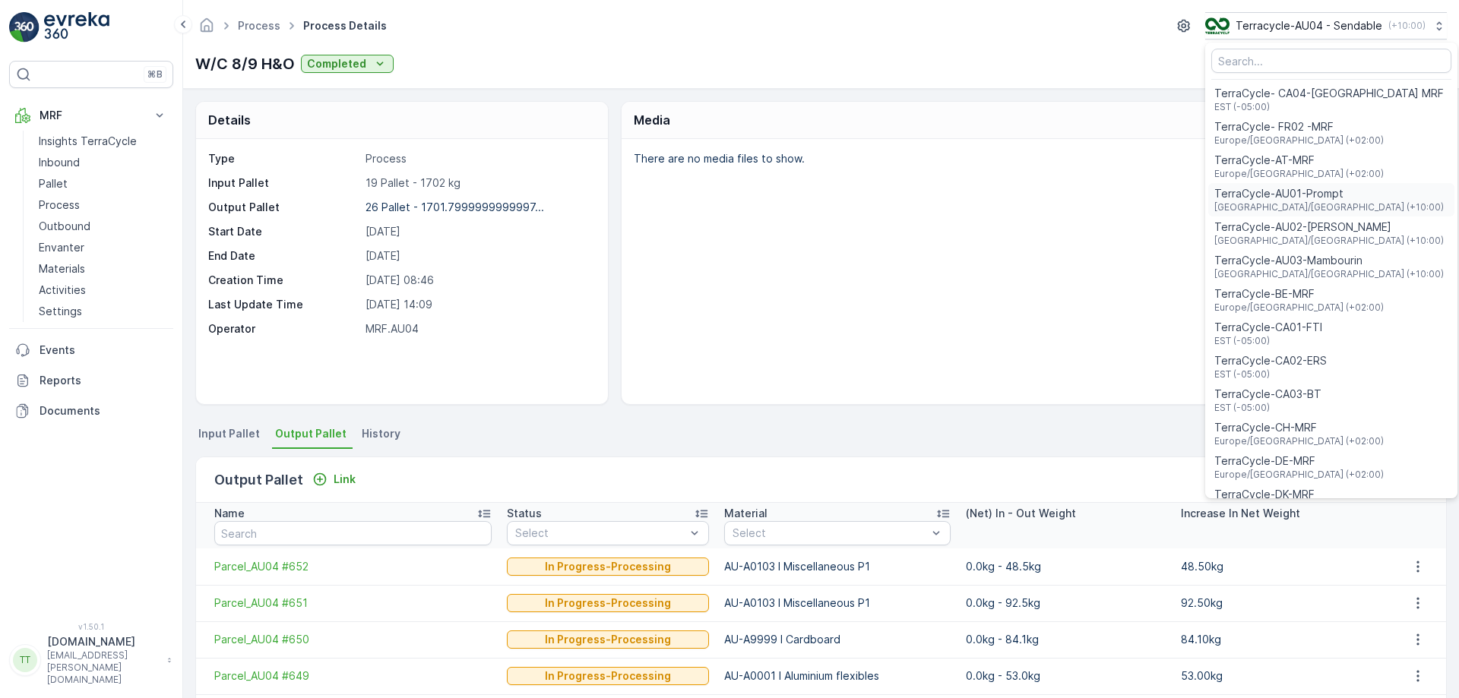
click at [1311, 193] on span "TerraCycle-AU01-Prompt" at bounding box center [1329, 193] width 230 height 15
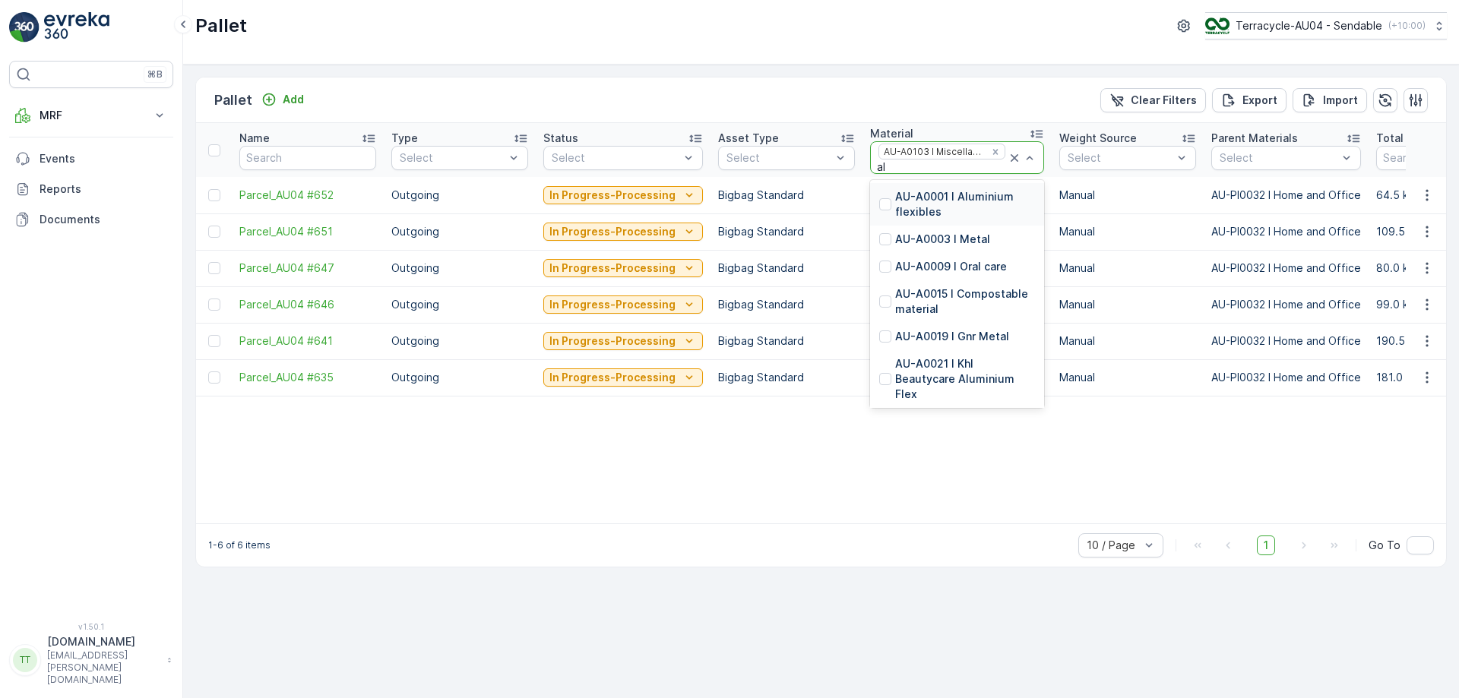
type input "alu"
click at [914, 198] on p "AU-A0001 I Aluminium flexibles" at bounding box center [965, 204] width 140 height 30
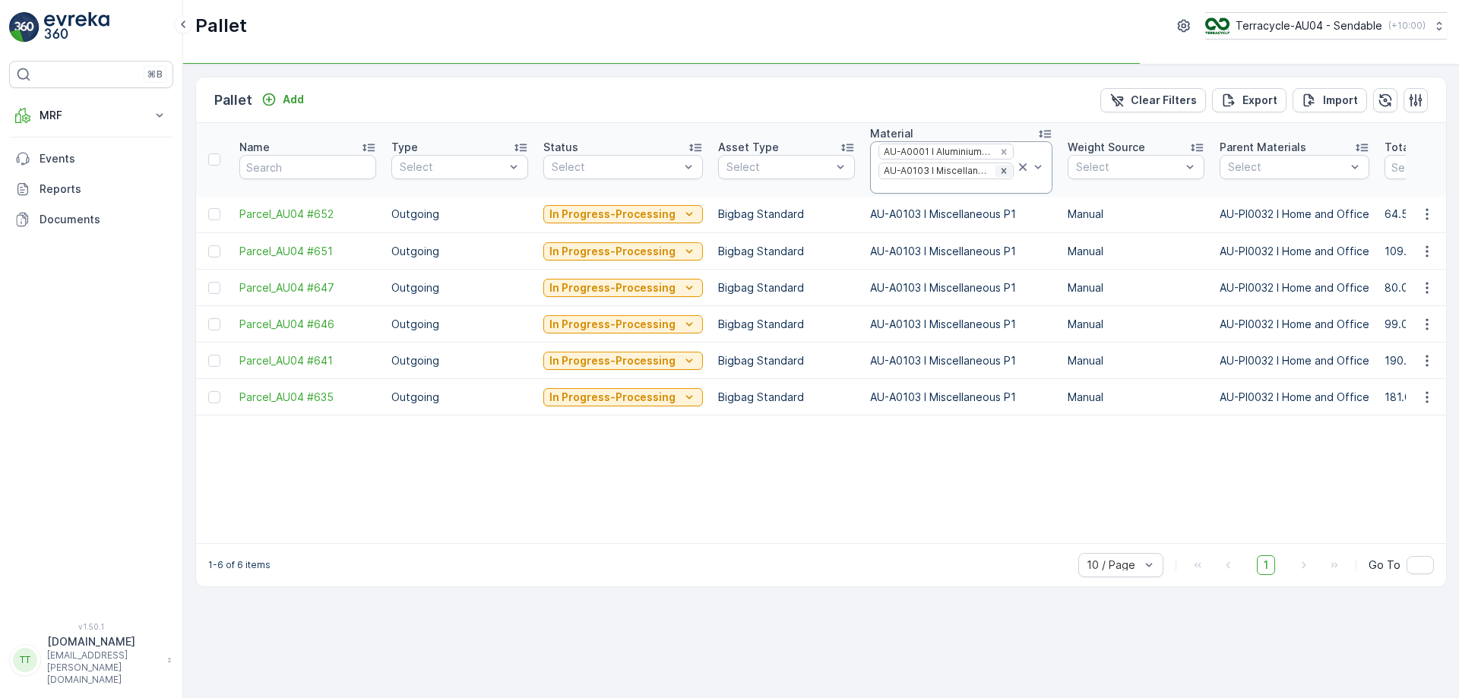
click at [999, 166] on icon "Remove AU-A0103 I Miscellaneous P1" at bounding box center [1004, 171] width 11 height 11
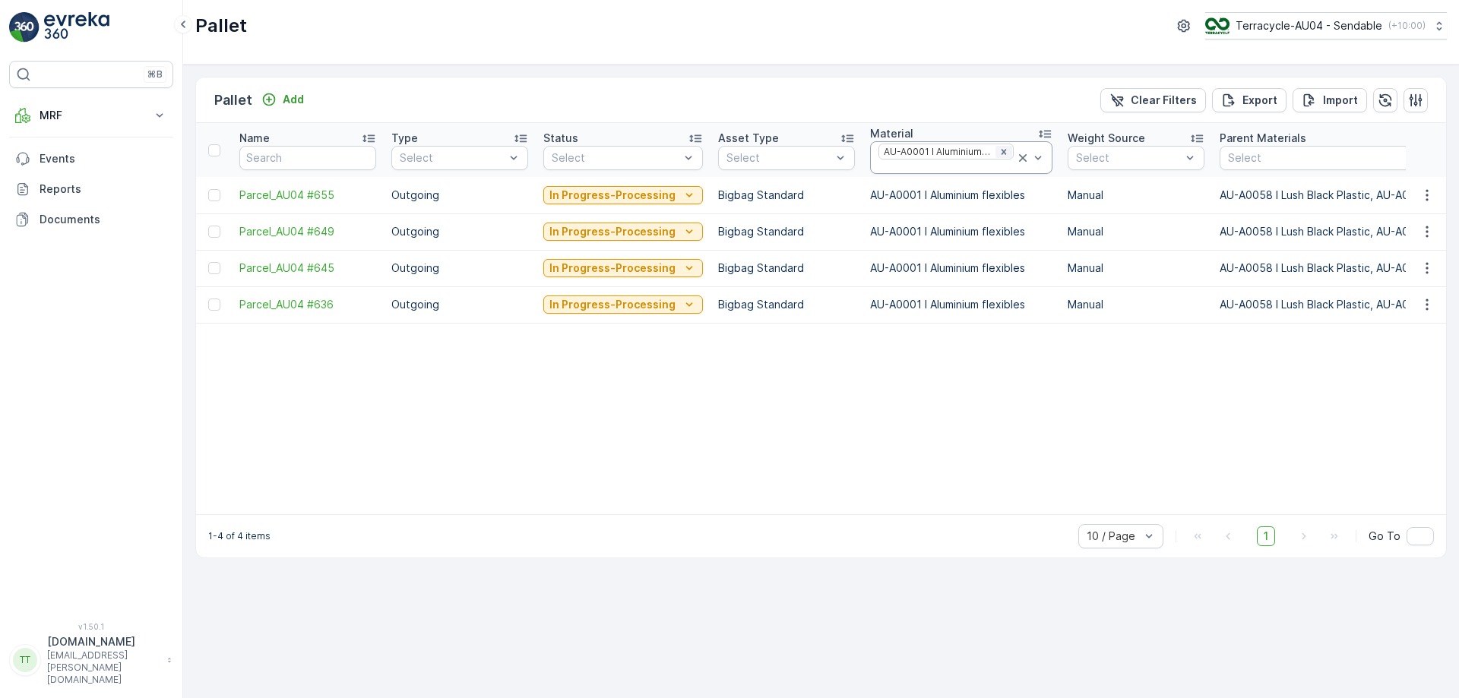
click at [999, 154] on icon "Remove AU-A0001 I Aluminium flexibles" at bounding box center [1004, 152] width 11 height 11
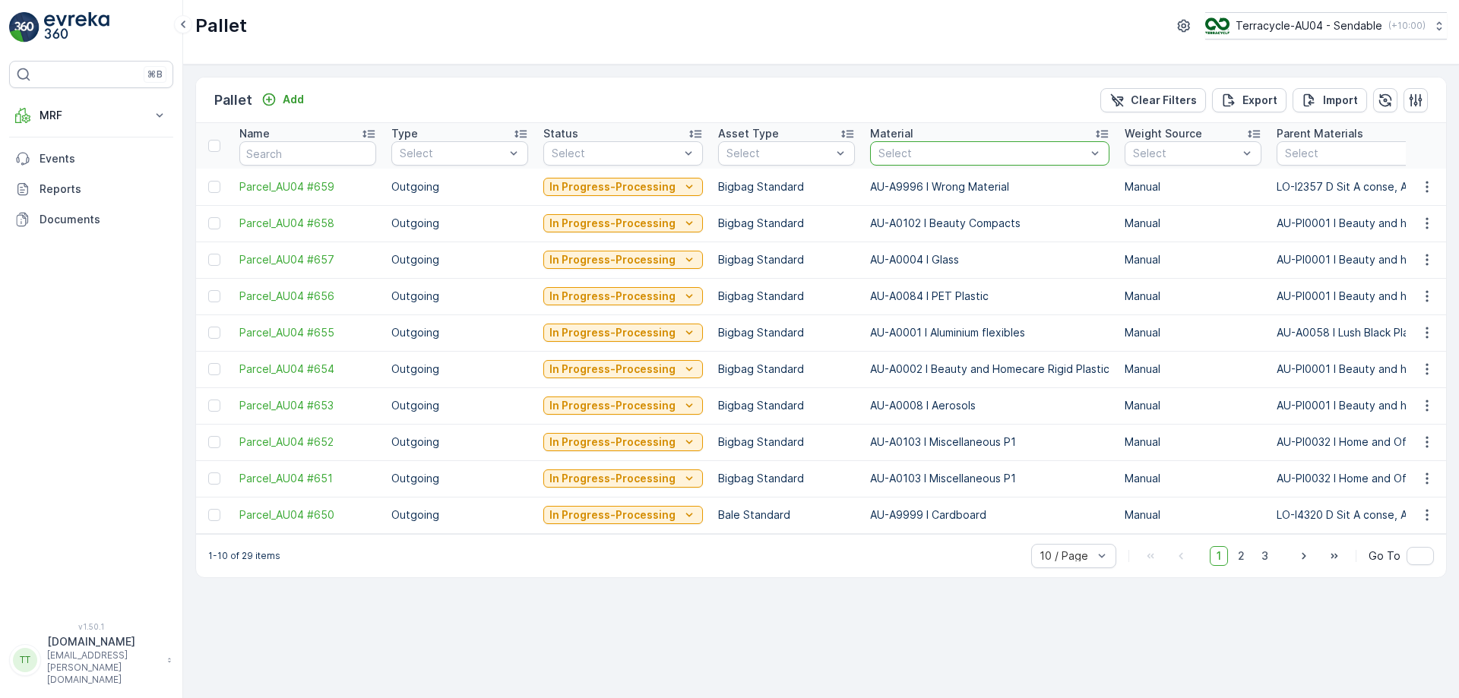
click at [909, 154] on div at bounding box center [982, 153] width 211 height 12
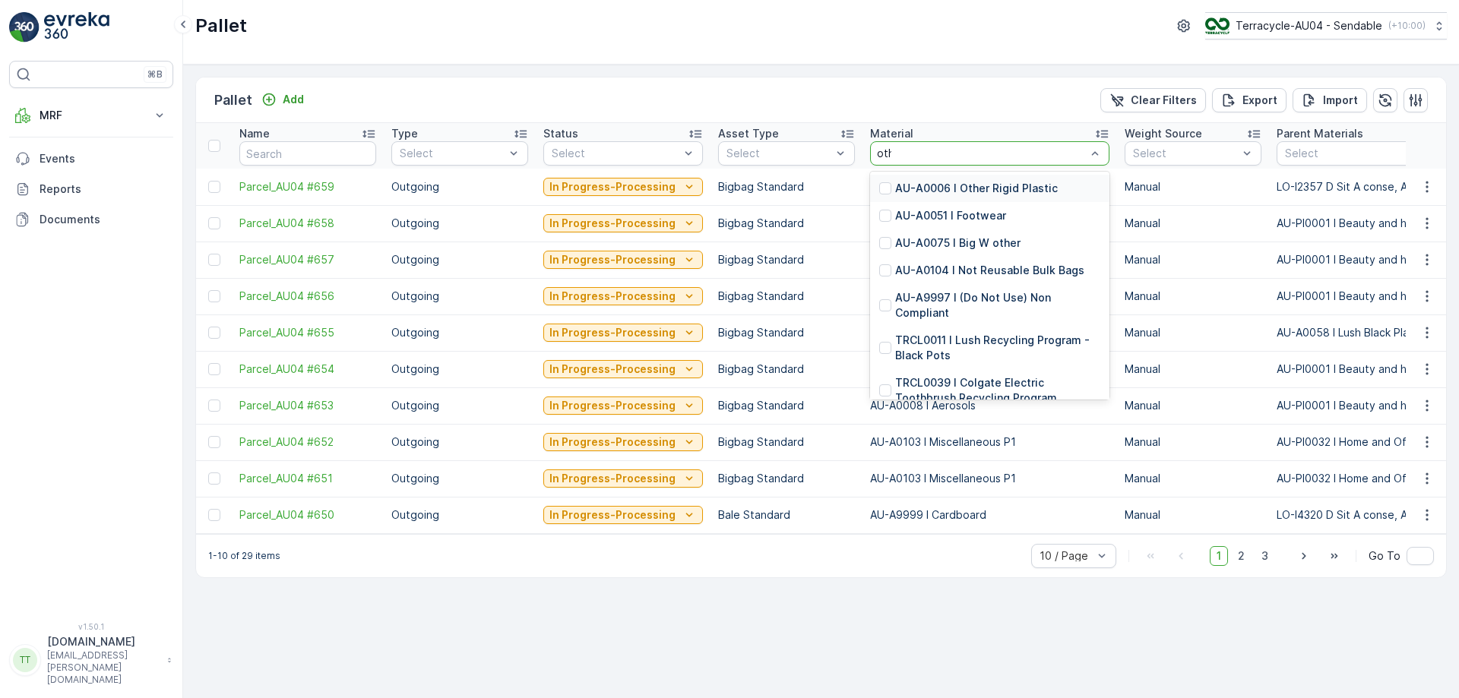
type input "othe"
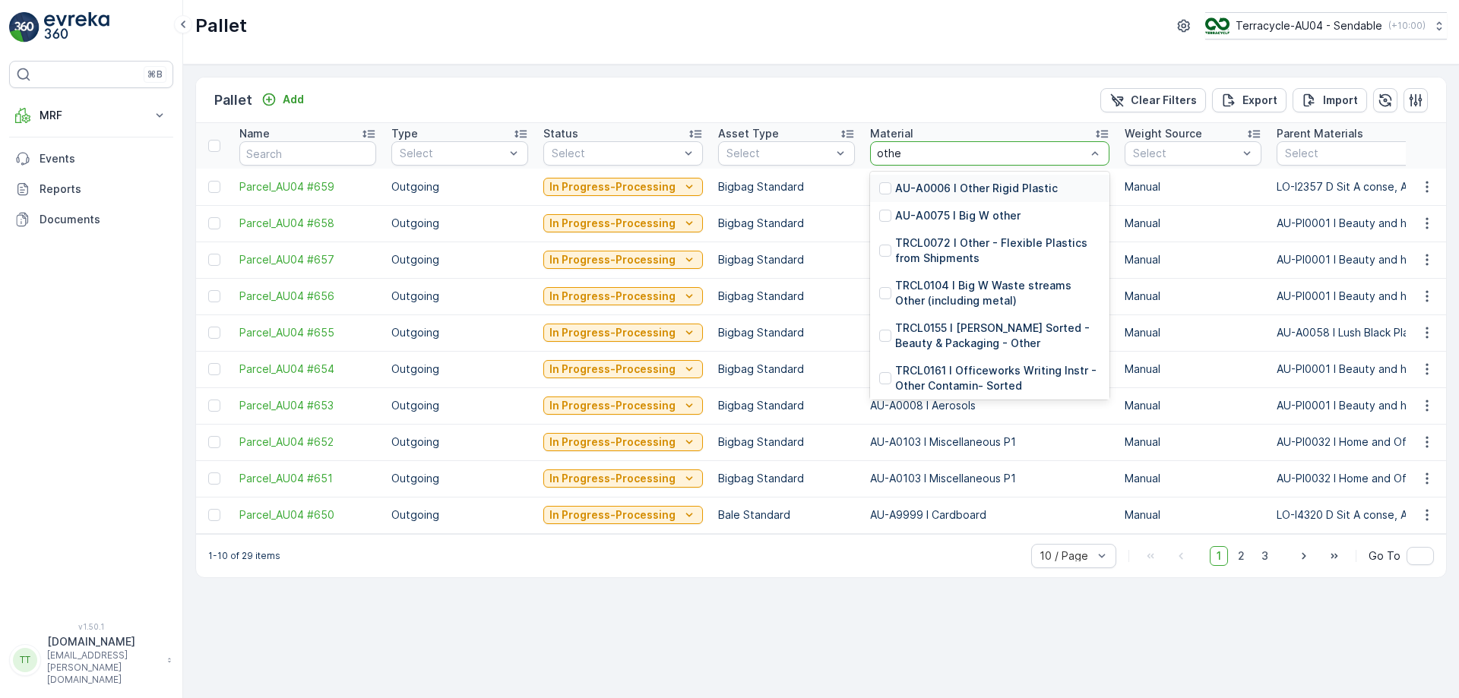
click at [944, 181] on p "AU-A0006 I Other Rigid Plastic" at bounding box center [976, 188] width 163 height 15
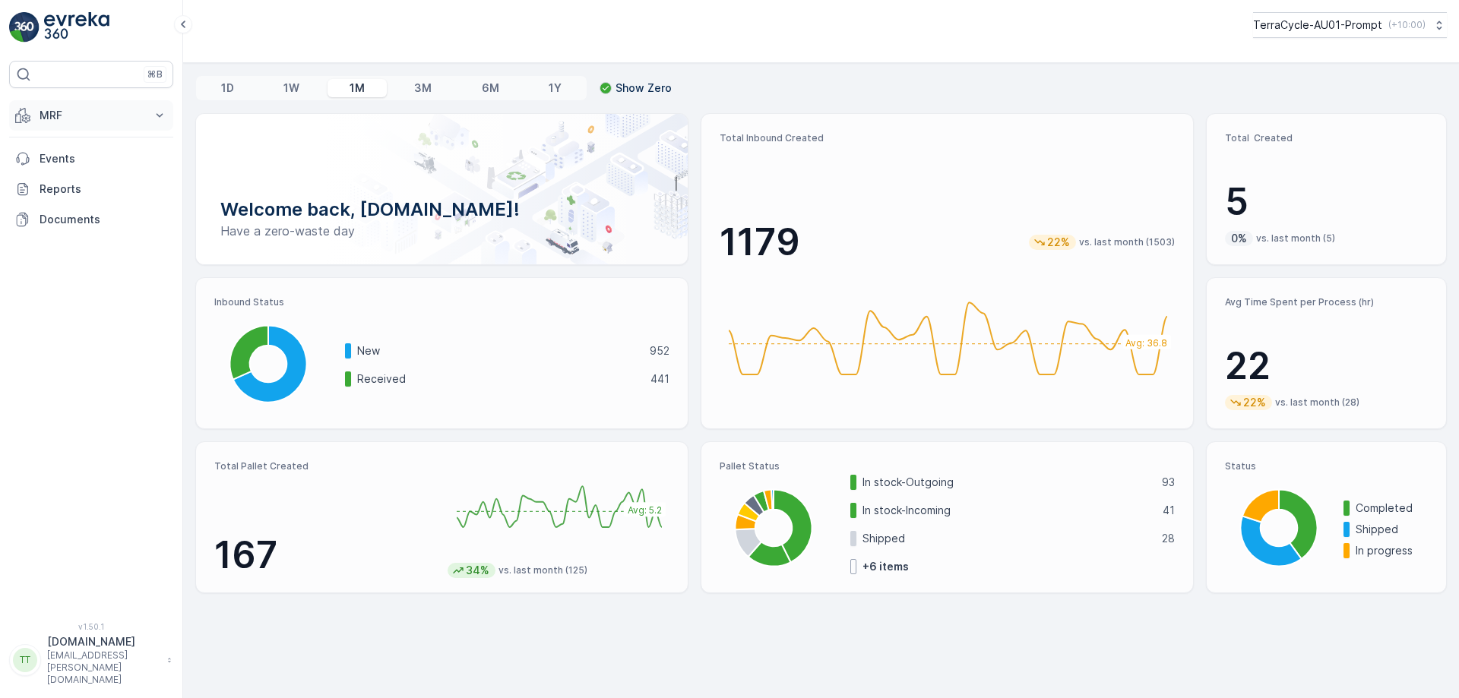
click at [81, 112] on p "MRF" at bounding box center [91, 115] width 103 height 15
click at [73, 202] on p "Process" at bounding box center [59, 205] width 41 height 15
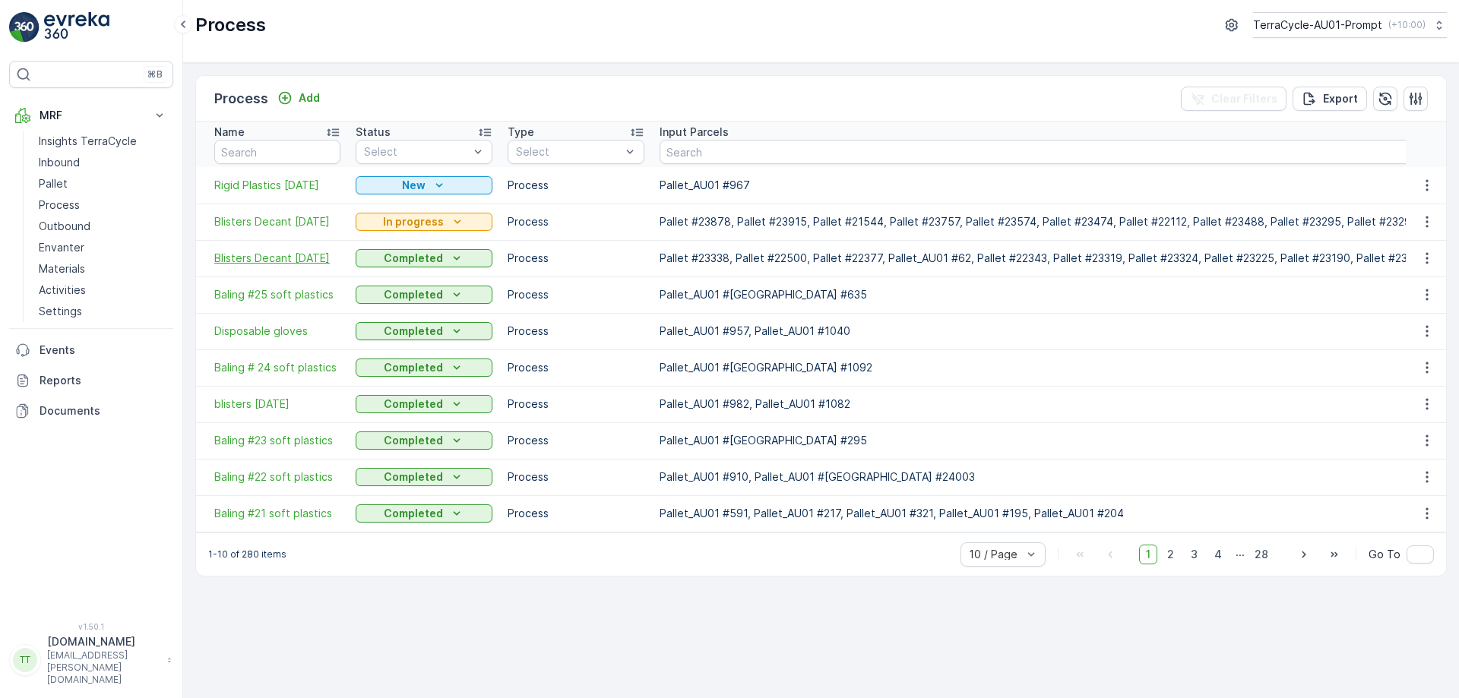
click at [296, 261] on span "Blisters Decant 12.9.25" at bounding box center [277, 258] width 126 height 15
click at [252, 215] on span "Blisters Decant 15.9.25" at bounding box center [277, 221] width 126 height 15
click at [266, 260] on span "Blisters Decant 12.9.25" at bounding box center [277, 258] width 126 height 15
